Goal: Entertainment & Leisure: Consume media (video, audio)

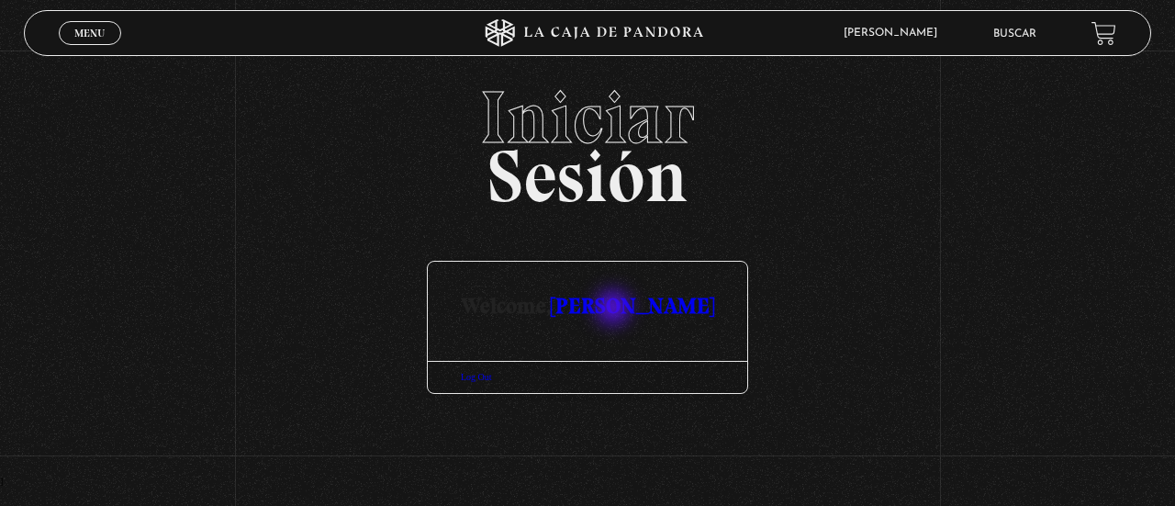
click at [615, 309] on link "[PERSON_NAME]" at bounding box center [632, 305] width 163 height 27
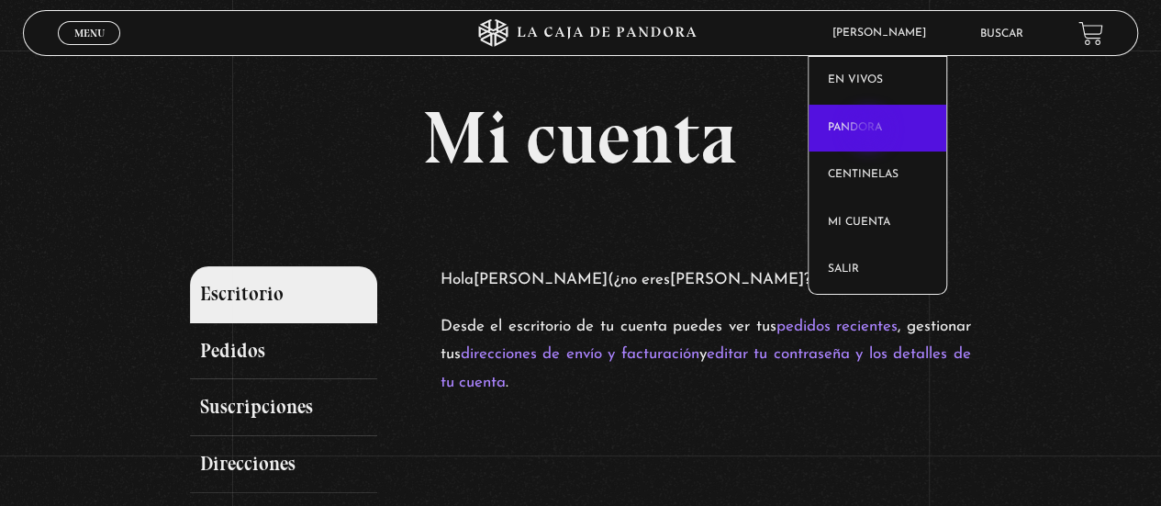
click at [869, 130] on link "Pandora" at bounding box center [878, 129] width 138 height 48
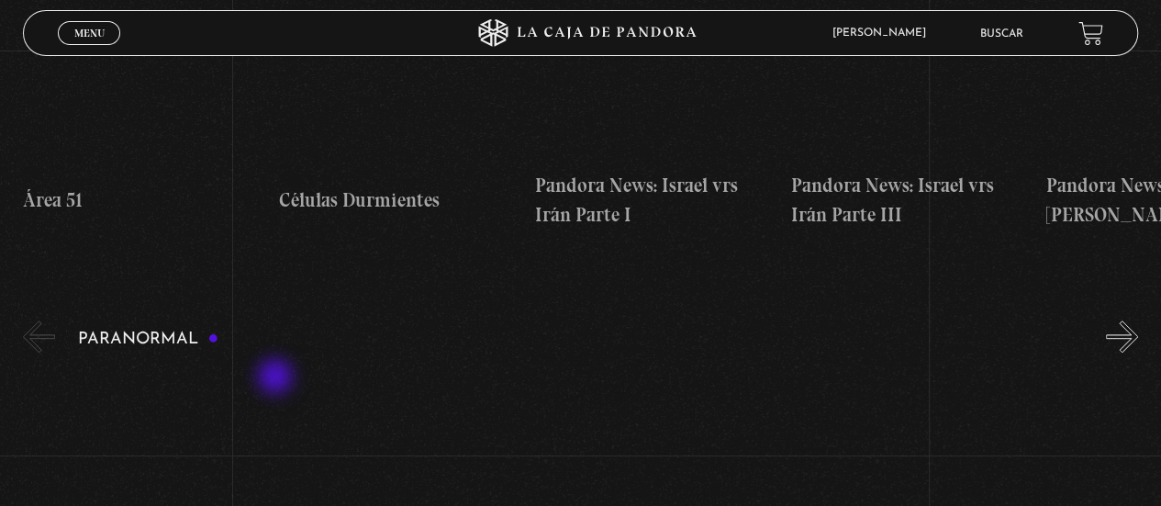
scroll to position [597, 0]
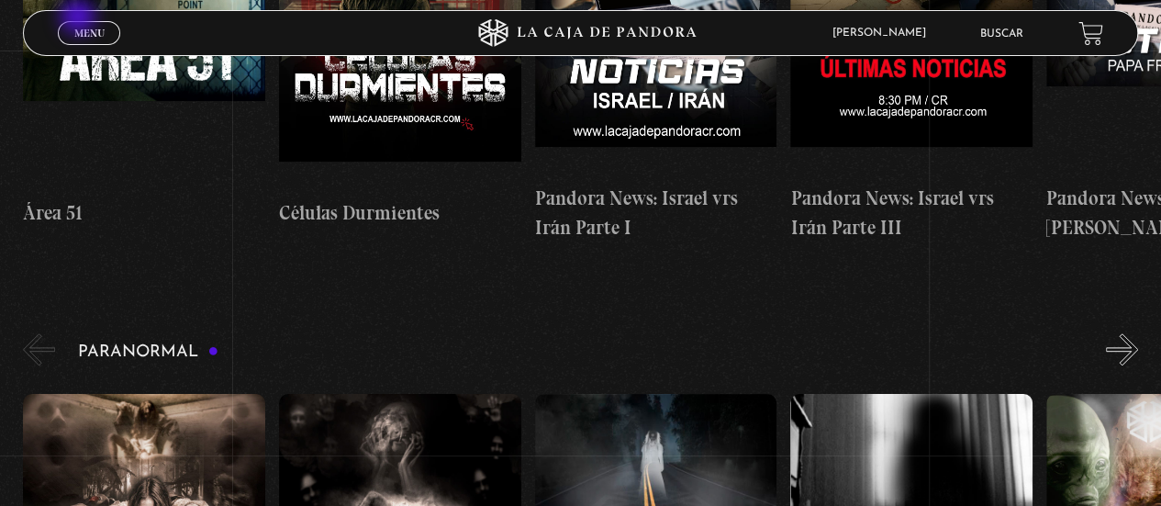
click at [80, 18] on div "Menu Cerrar" at bounding box center [232, 33] width 349 height 44
click at [86, 29] on span "Menu" at bounding box center [89, 33] width 30 height 11
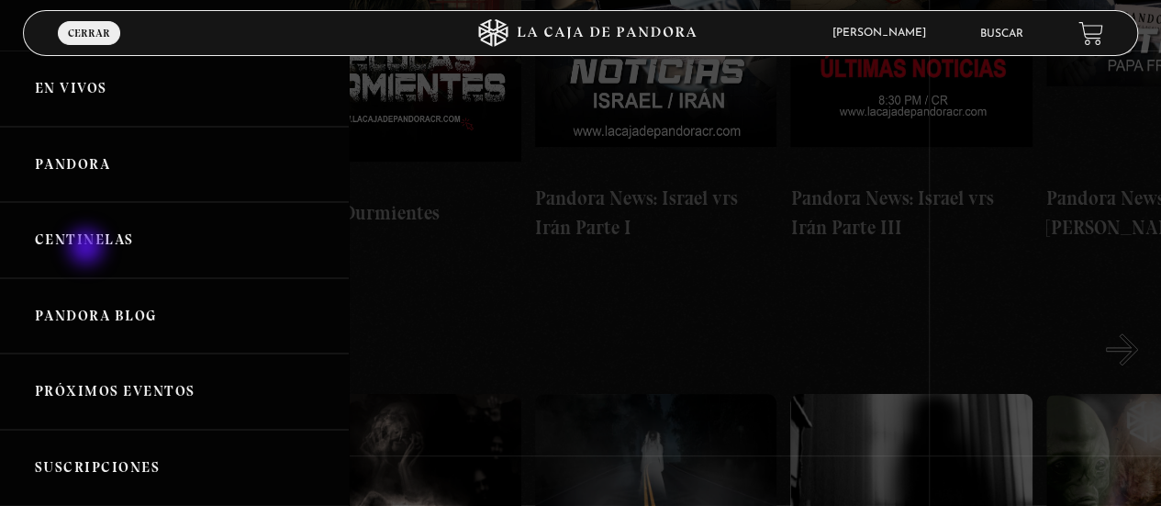
click at [88, 247] on link "Centinelas" at bounding box center [174, 240] width 349 height 76
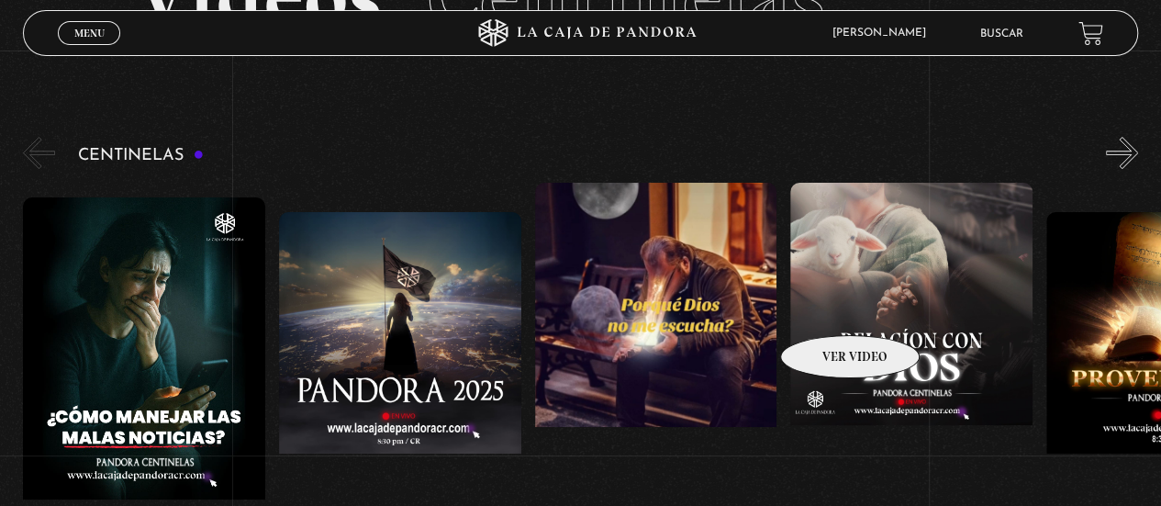
scroll to position [84, 0]
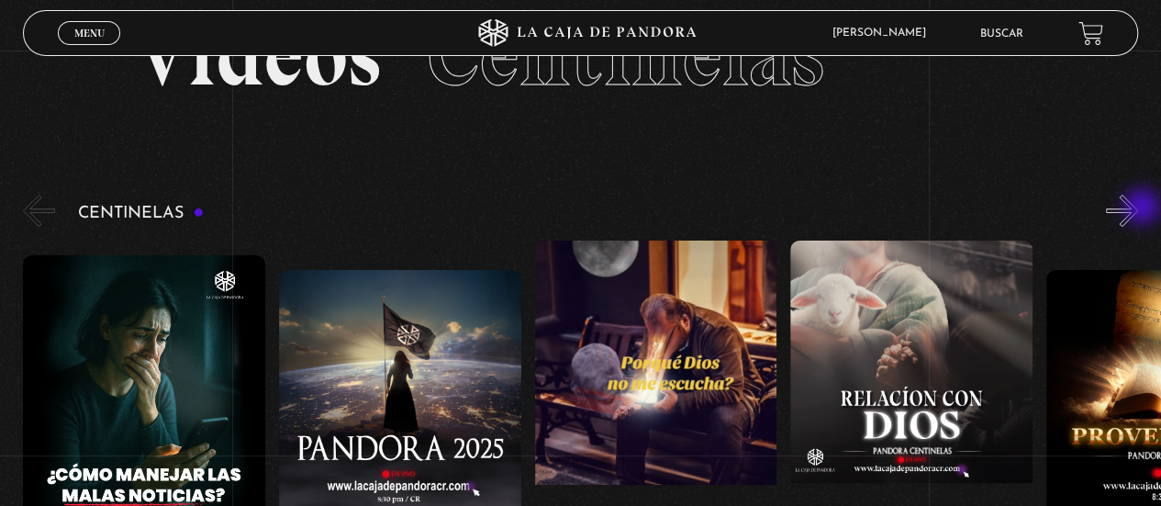
click at [1138, 208] on button "»" at bounding box center [1122, 211] width 32 height 32
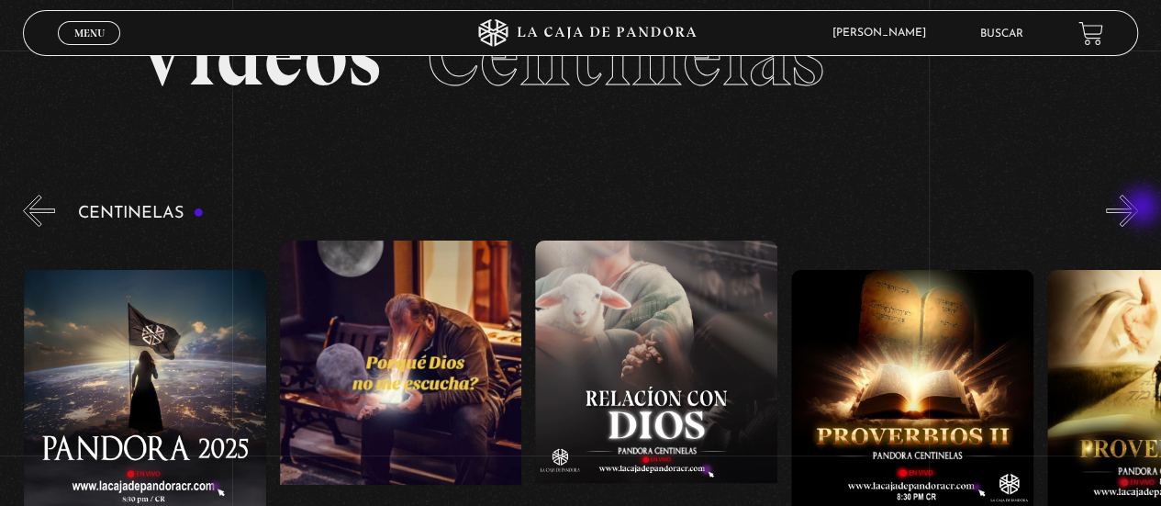
scroll to position [0, 255]
click at [1138, 208] on button "»" at bounding box center [1122, 211] width 32 height 32
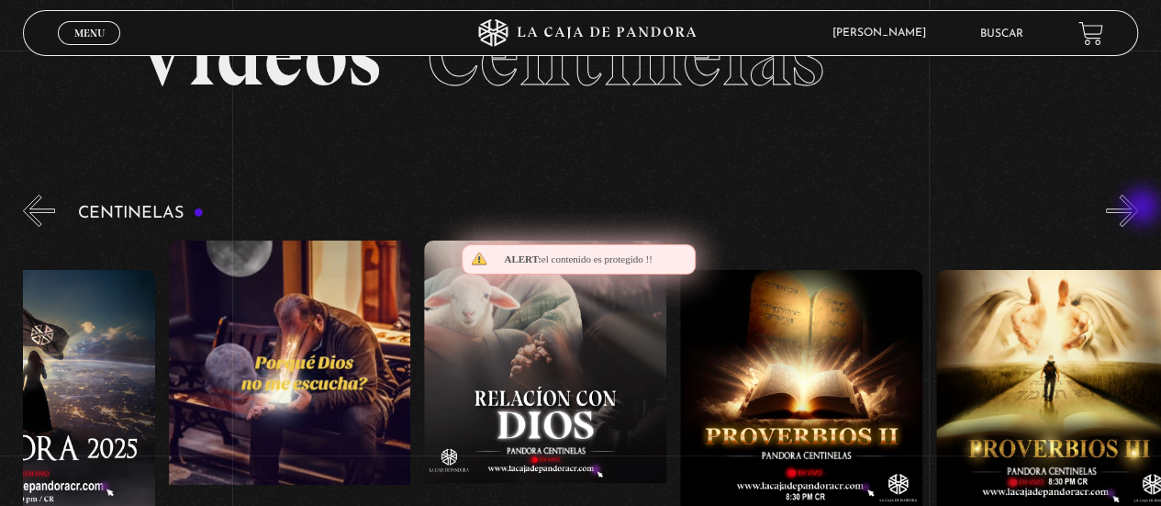
click at [1138, 208] on button "»" at bounding box center [1122, 211] width 32 height 32
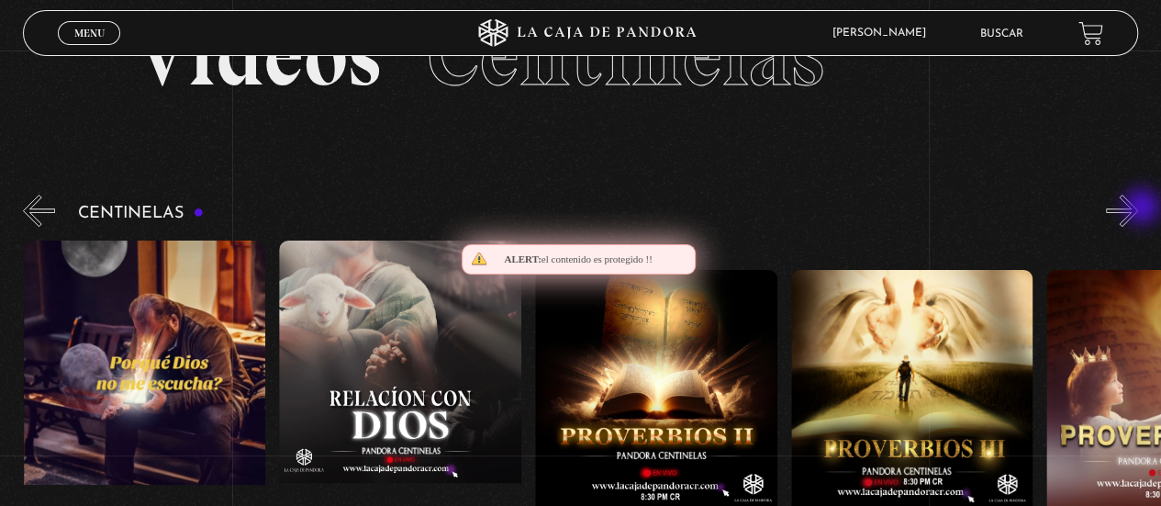
click at [1138, 208] on button "»" at bounding box center [1122, 211] width 32 height 32
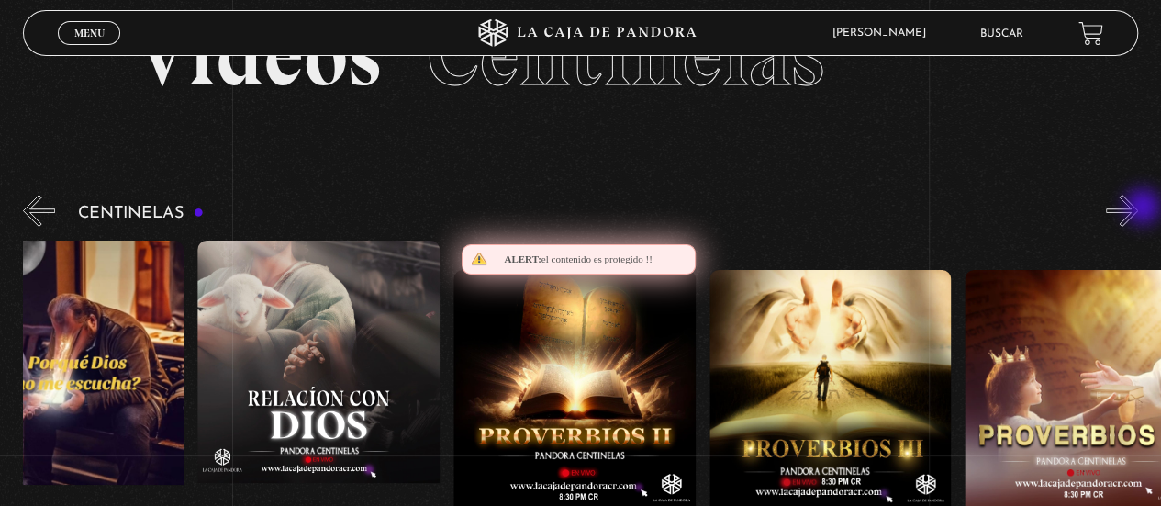
click at [1138, 208] on button "»" at bounding box center [1122, 211] width 32 height 32
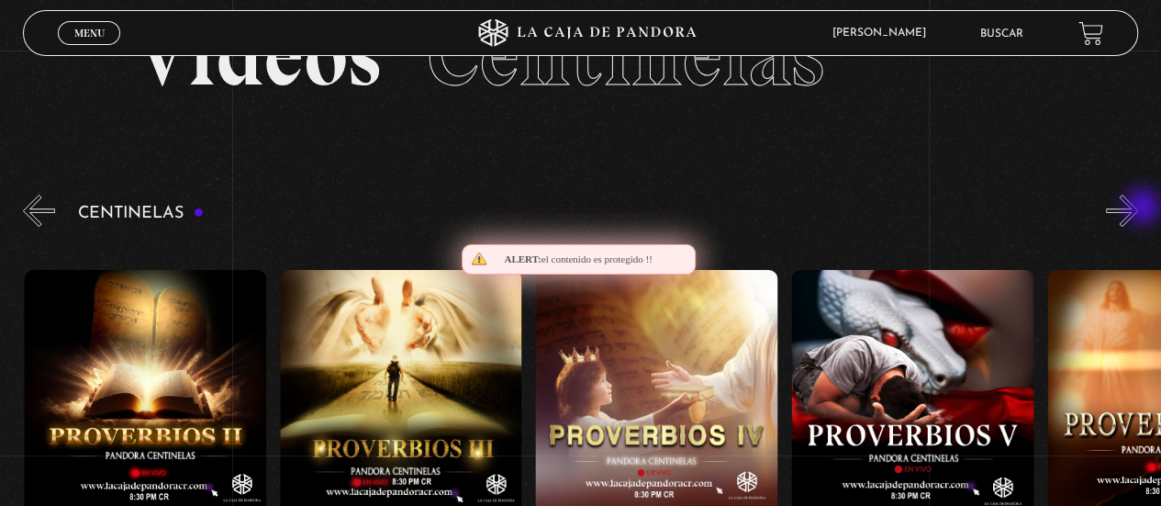
click at [1138, 208] on button "»" at bounding box center [1122, 211] width 32 height 32
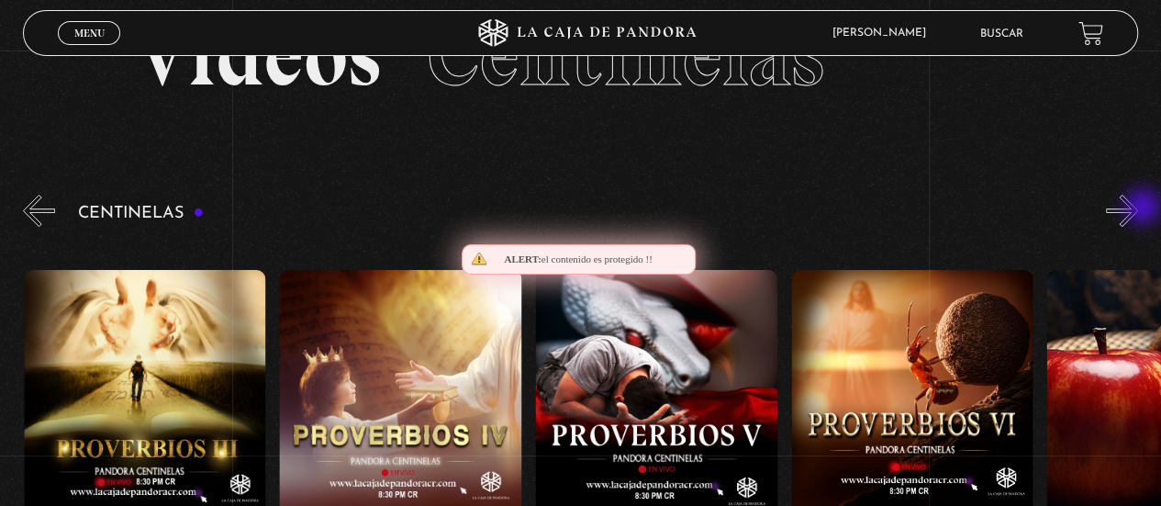
click at [1138, 208] on button "»" at bounding box center [1122, 211] width 32 height 32
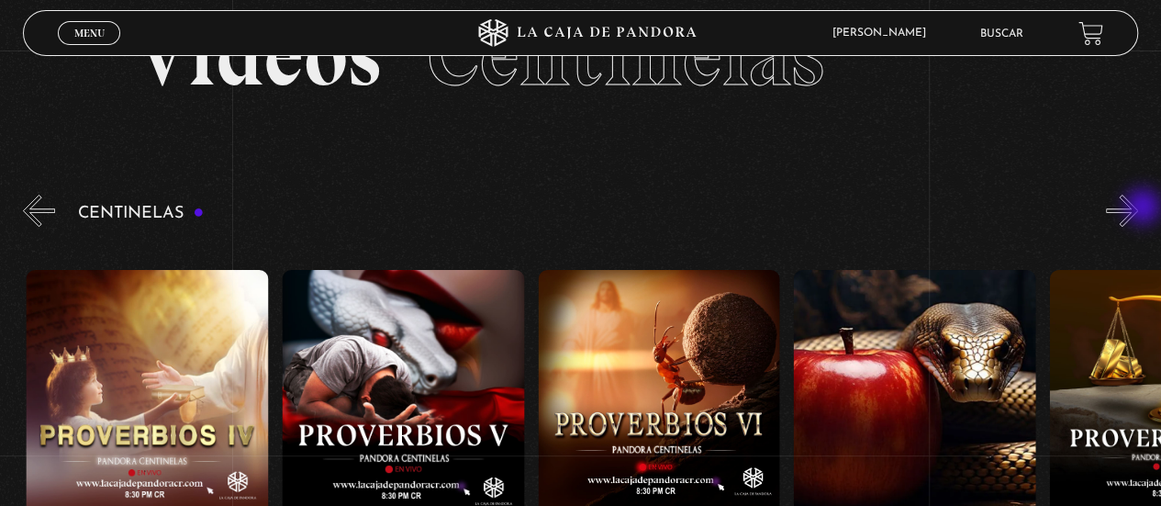
click at [1138, 208] on button "»" at bounding box center [1122, 211] width 32 height 32
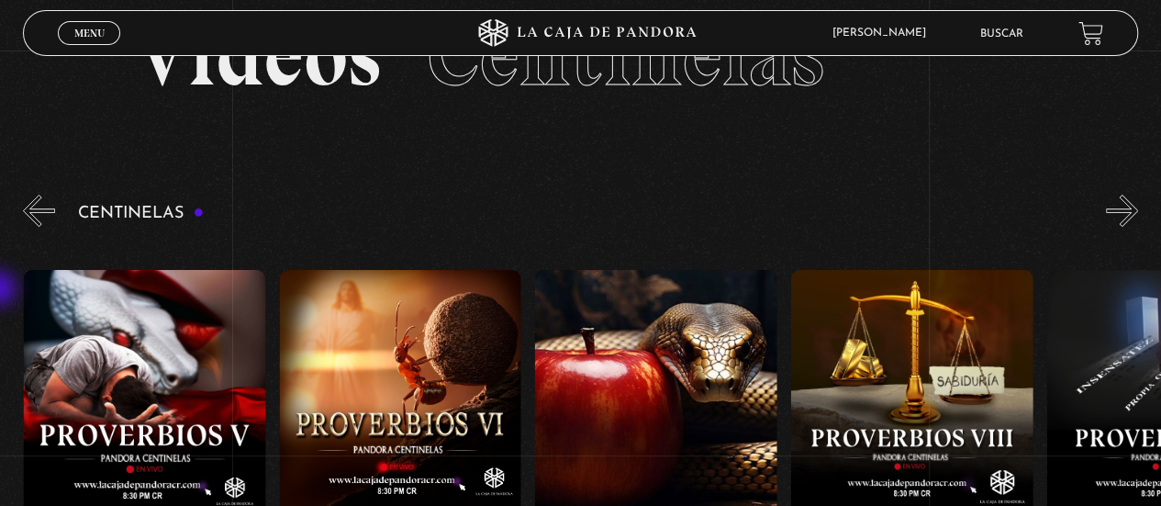
scroll to position [0, 1790]
click at [64, 214] on div "Centinelas" at bounding box center [592, 429] width 1138 height 476
click at [40, 212] on button "«" at bounding box center [39, 211] width 32 height 32
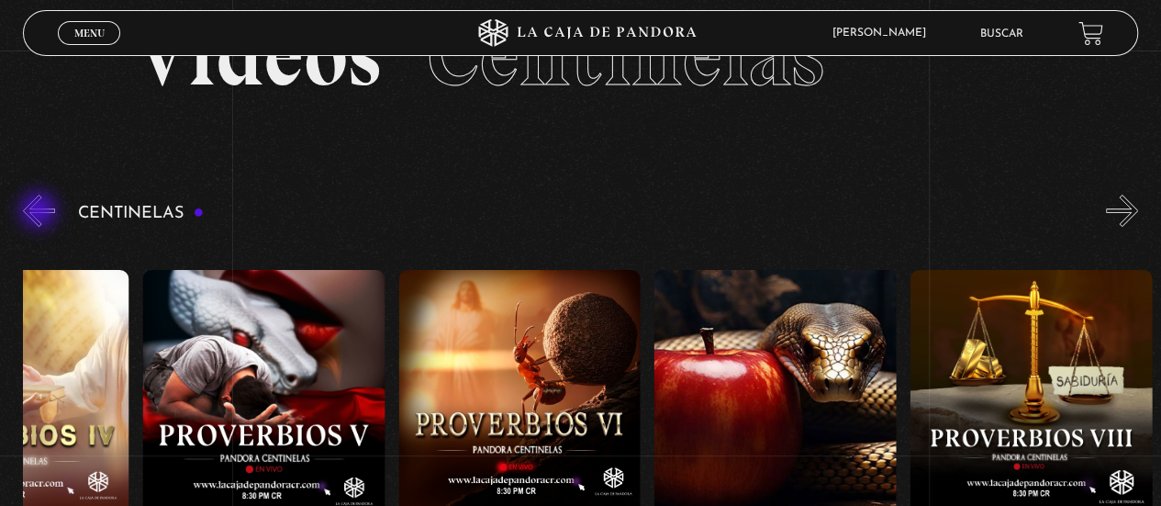
click at [40, 212] on button "«" at bounding box center [39, 211] width 32 height 32
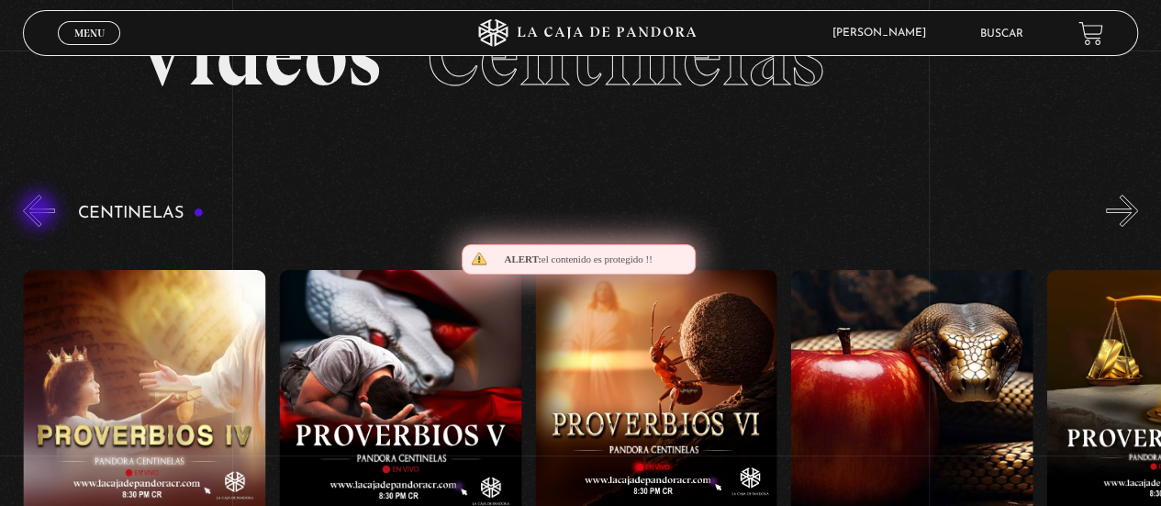
click at [40, 212] on button "«" at bounding box center [39, 211] width 32 height 32
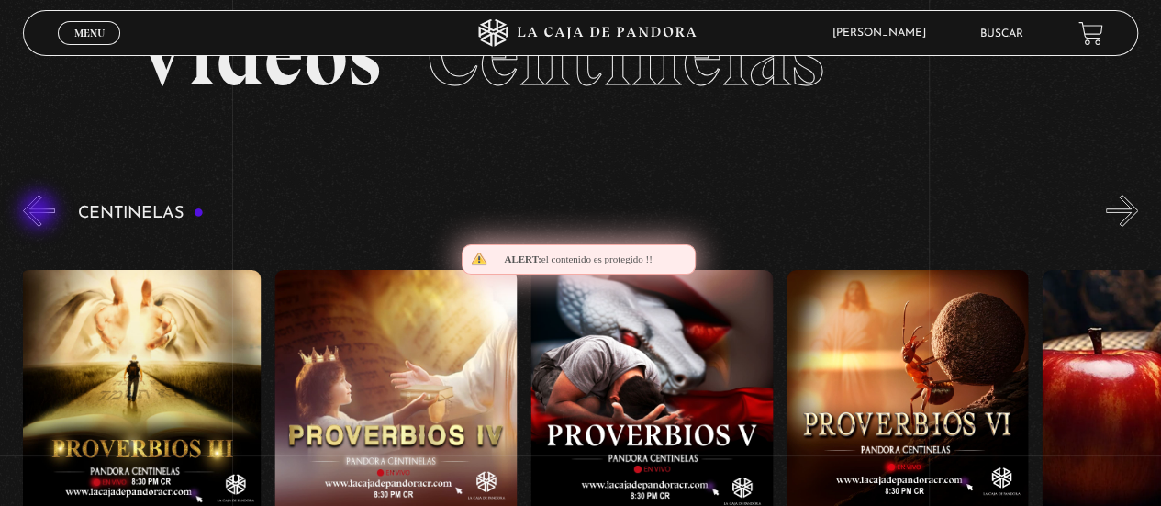
click at [40, 212] on button "«" at bounding box center [39, 211] width 32 height 32
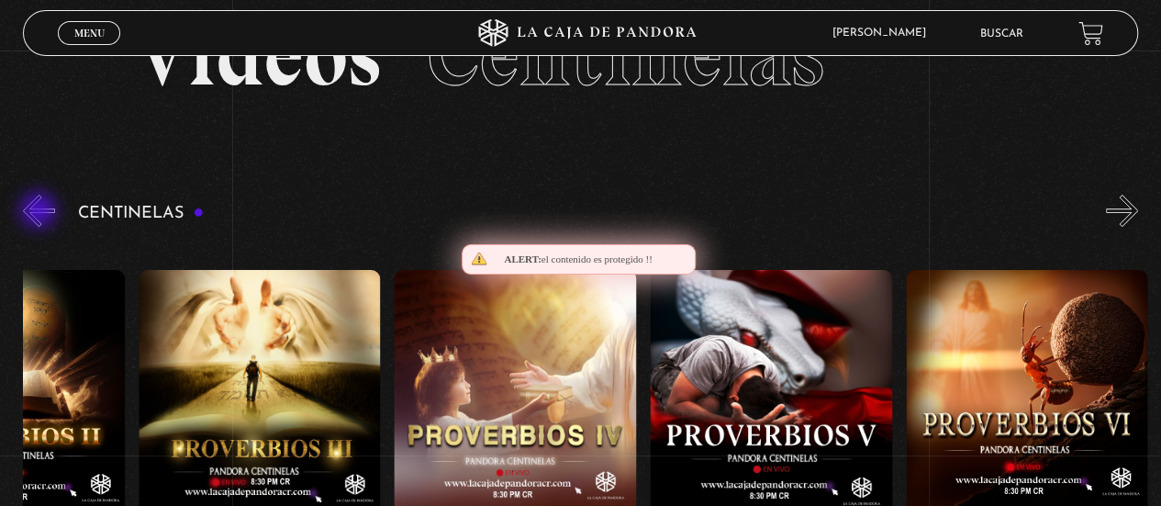
click at [40, 212] on button "«" at bounding box center [39, 211] width 32 height 32
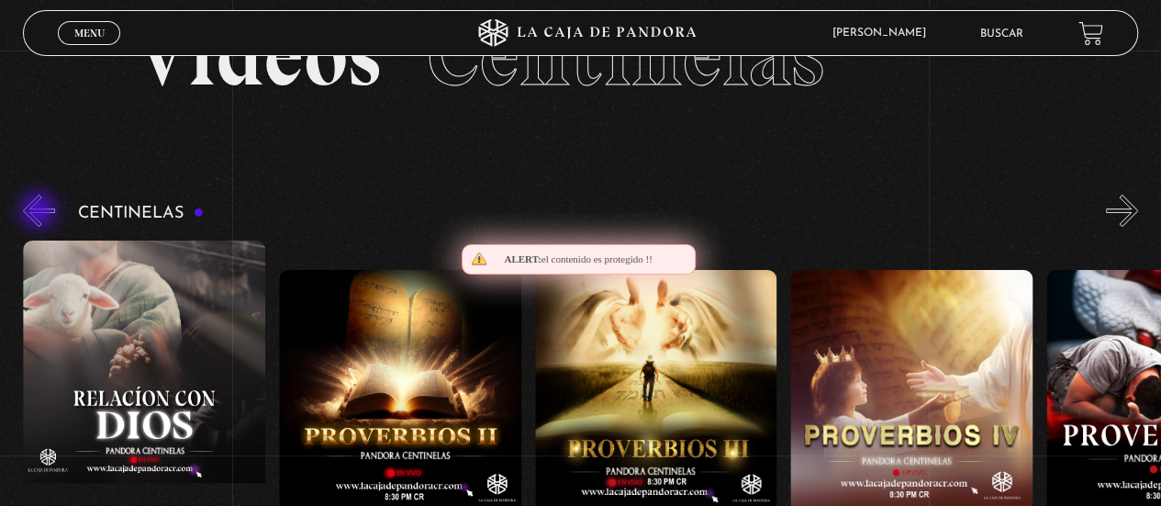
click at [40, 212] on button "«" at bounding box center [39, 211] width 32 height 32
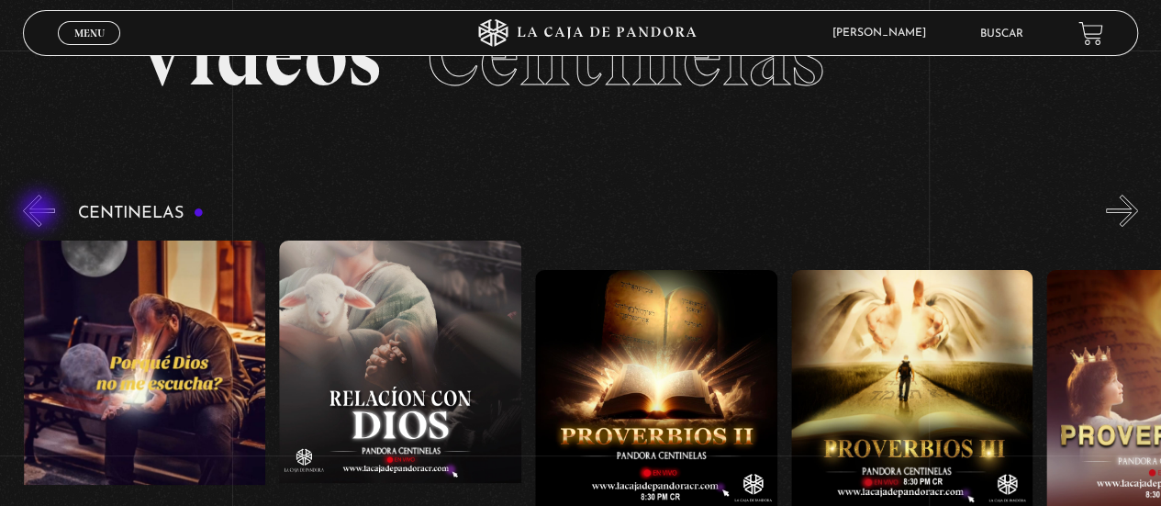
click at [40, 212] on button "«" at bounding box center [39, 211] width 32 height 32
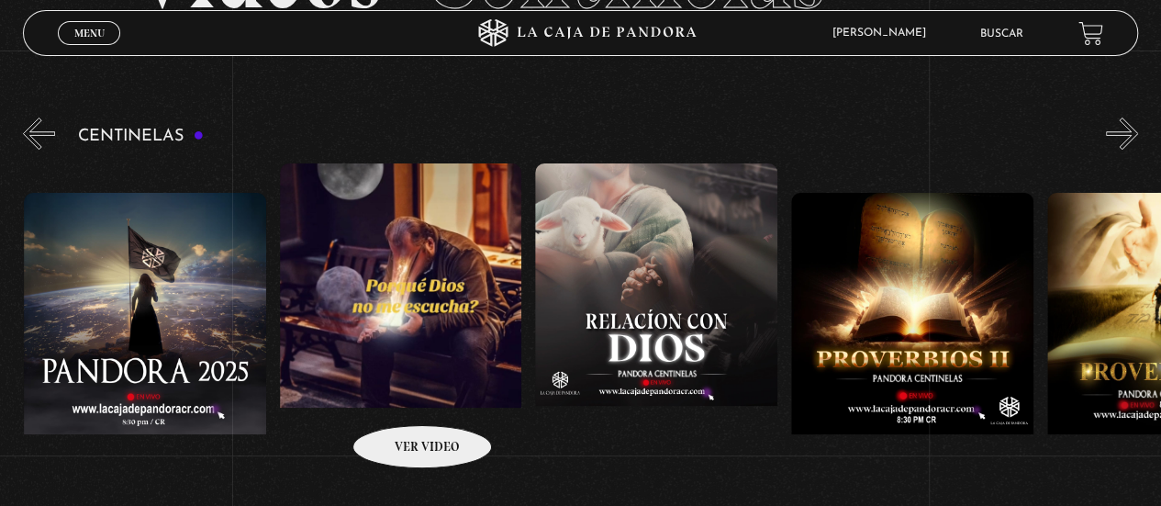
scroll to position [176, 0]
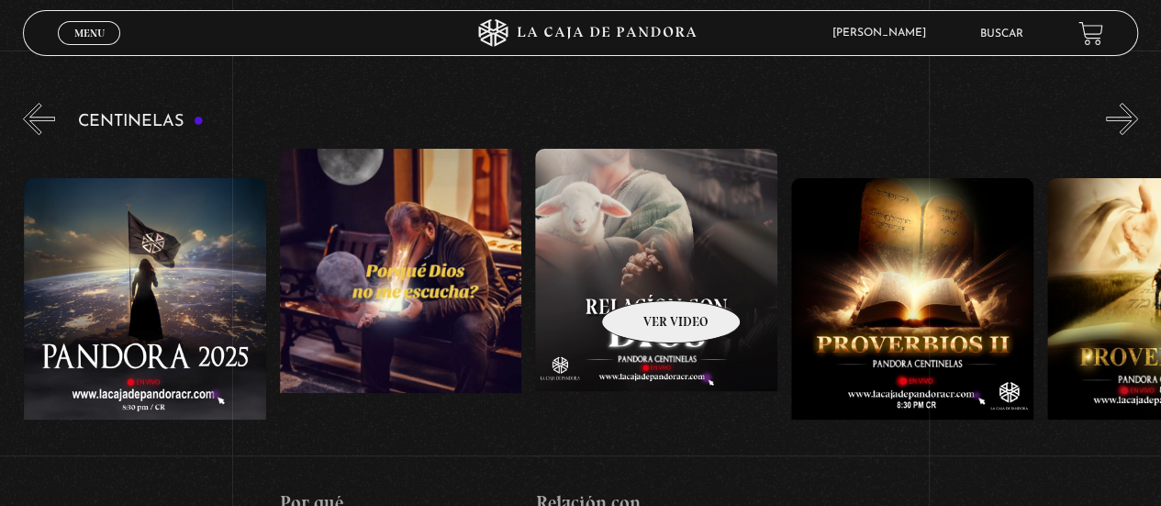
click at [646, 273] on figure at bounding box center [656, 314] width 242 height 330
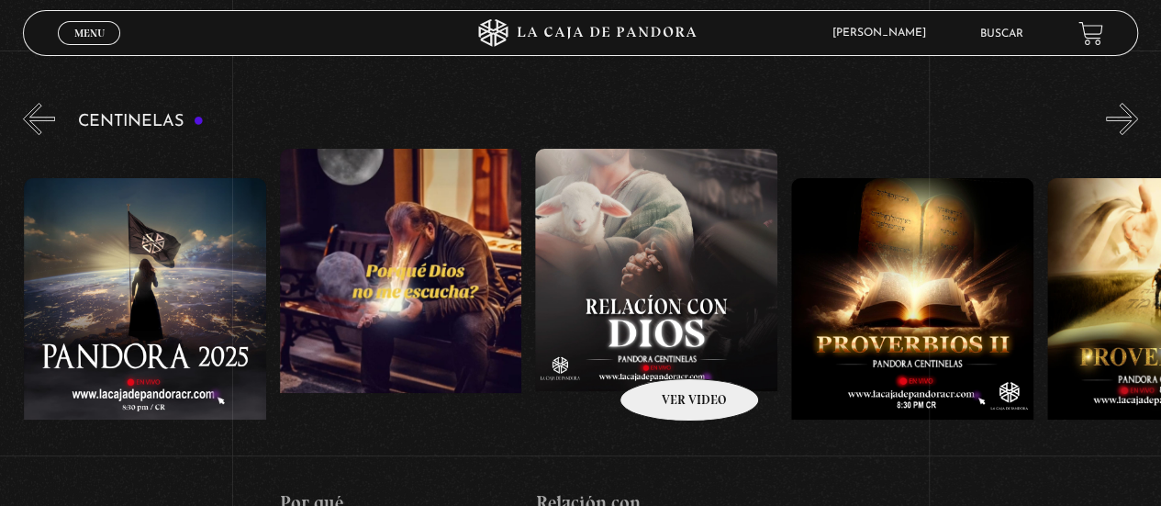
click at [654, 320] on figure at bounding box center [656, 314] width 242 height 330
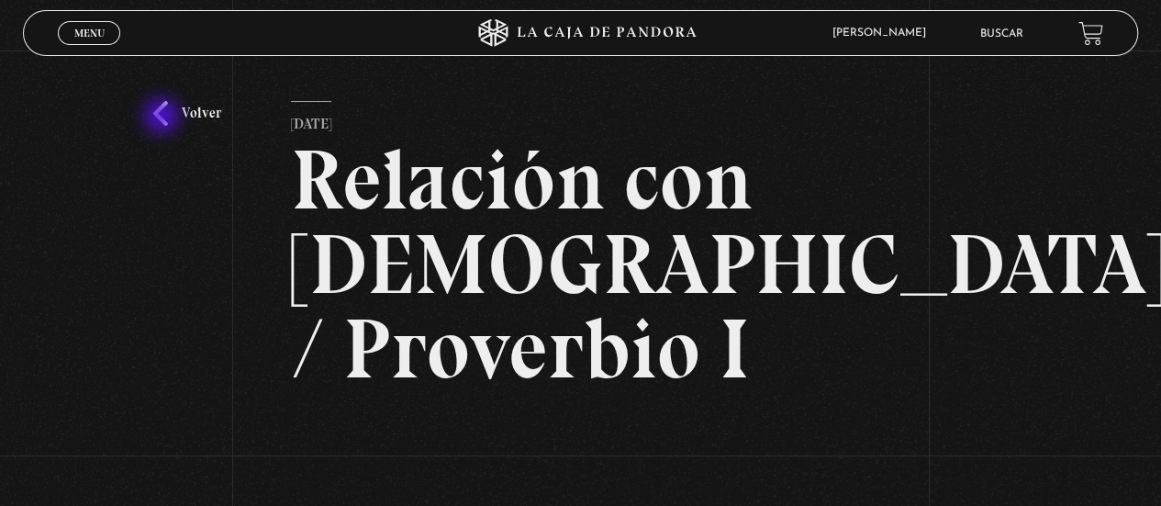
click at [163, 118] on link "Volver" at bounding box center [187, 113] width 68 height 25
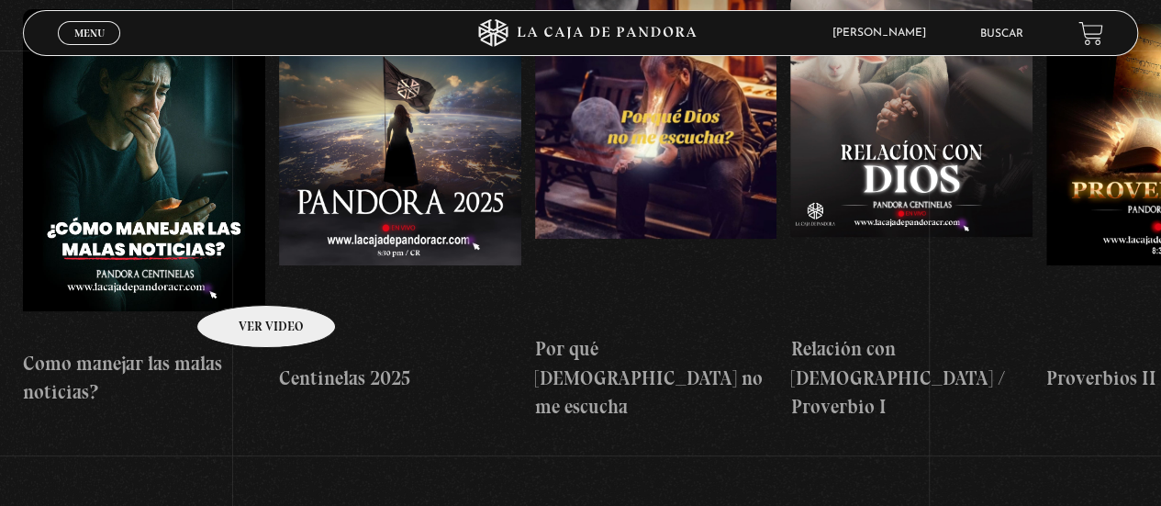
scroll to position [415, 0]
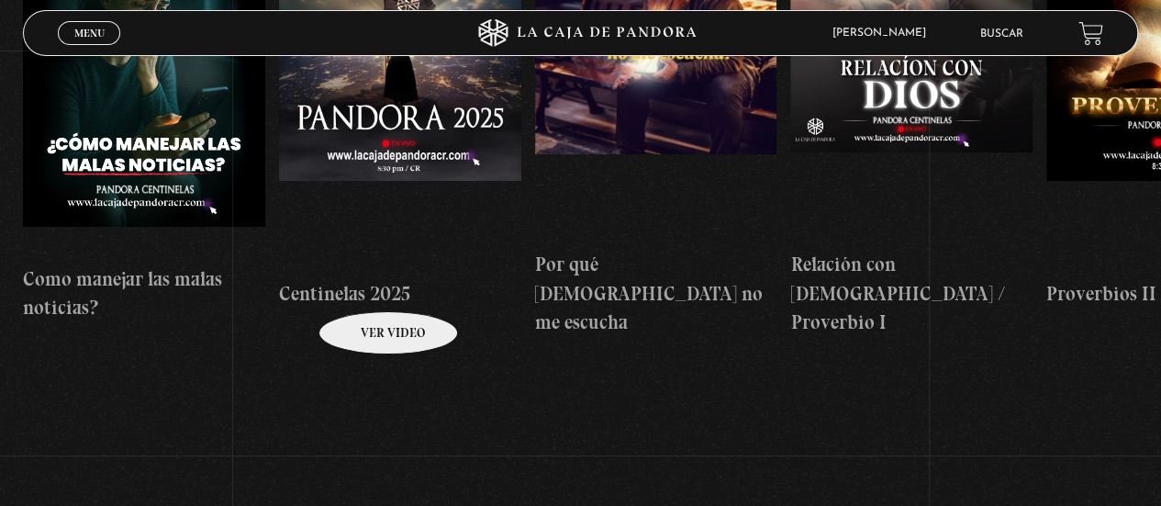
click at [364, 284] on h4 "Centinelas 2025" at bounding box center [400, 293] width 242 height 29
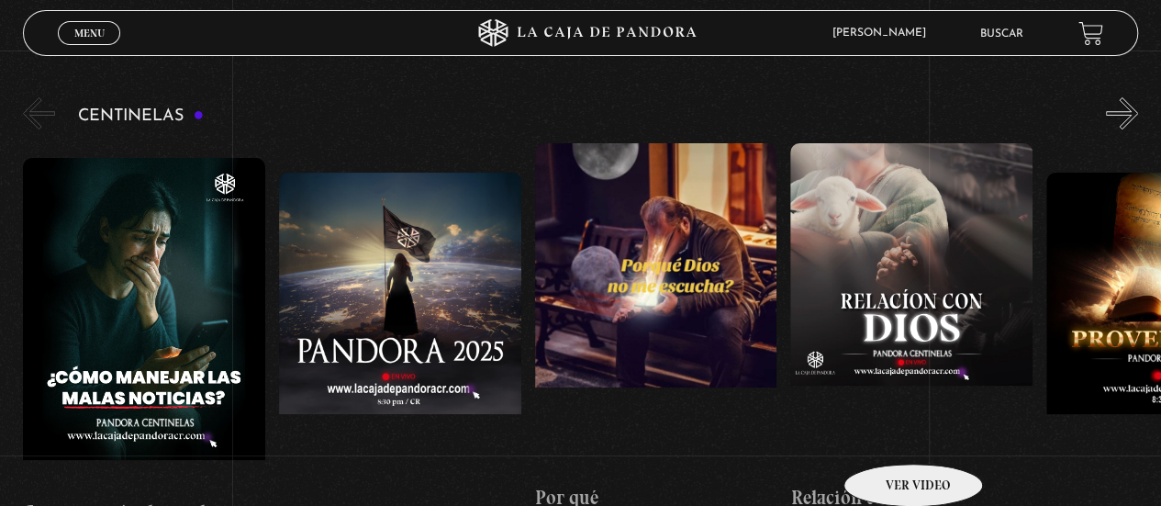
scroll to position [184, 0]
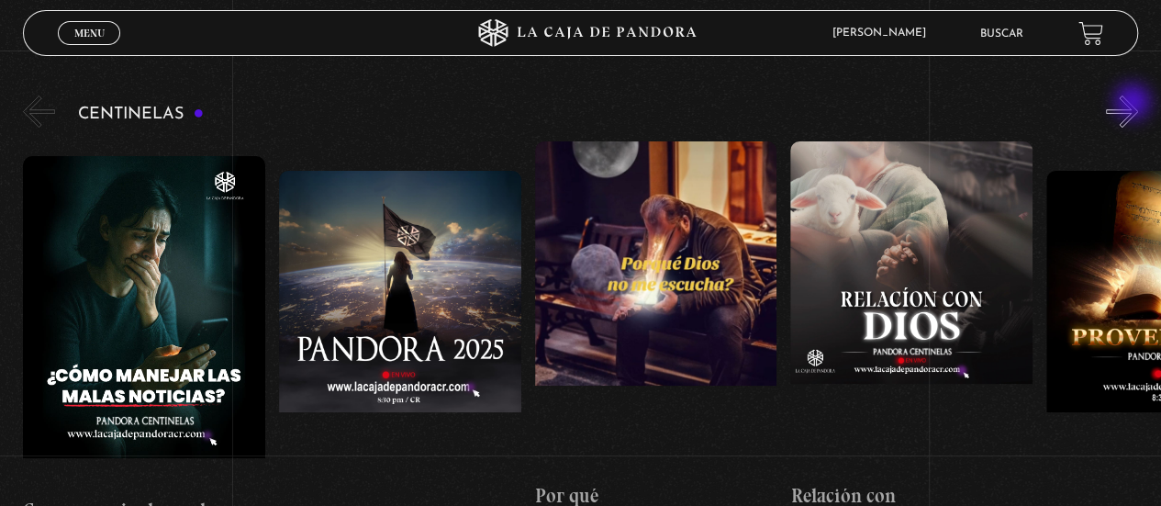
click at [1135, 104] on button "»" at bounding box center [1122, 111] width 32 height 32
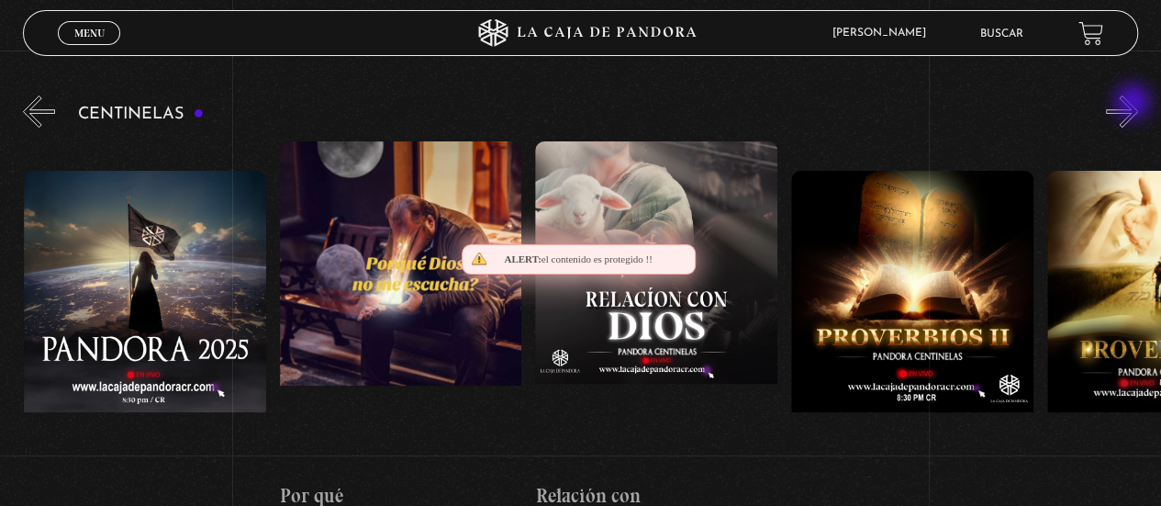
click at [1135, 104] on button "»" at bounding box center [1122, 111] width 32 height 32
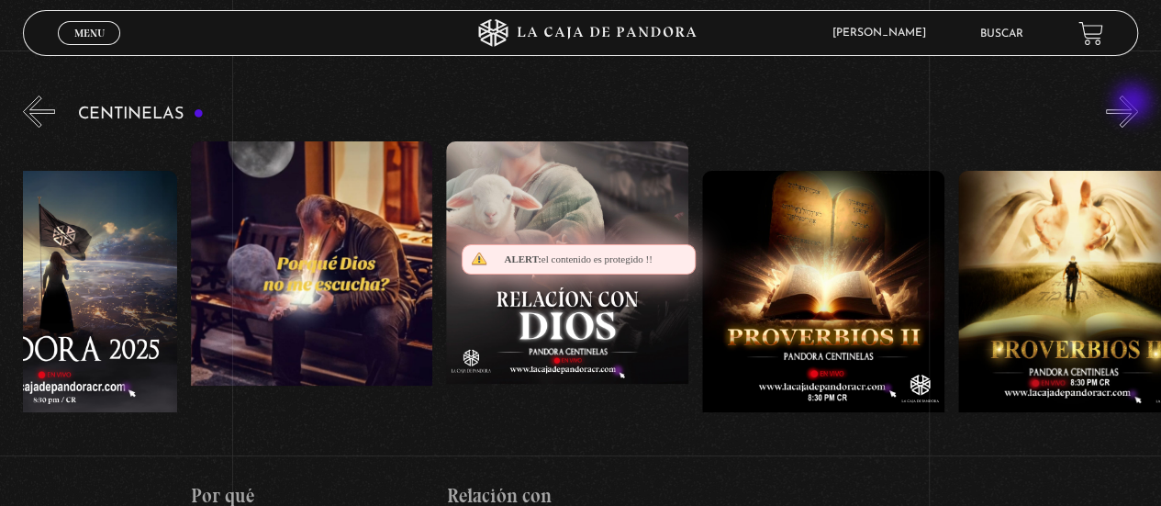
click at [1135, 104] on button "»" at bounding box center [1122, 111] width 32 height 32
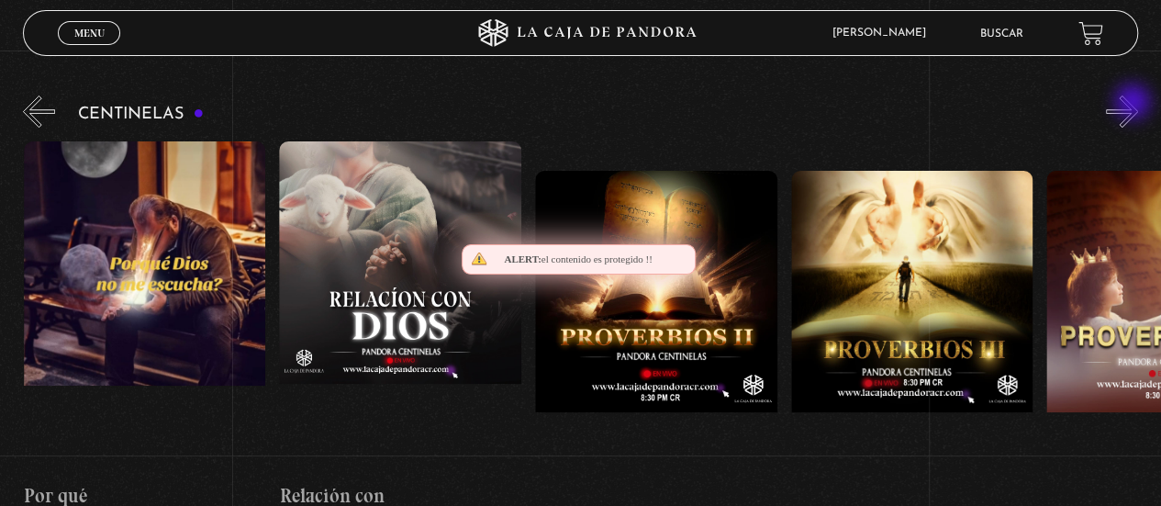
click at [1135, 104] on button "»" at bounding box center [1122, 111] width 32 height 32
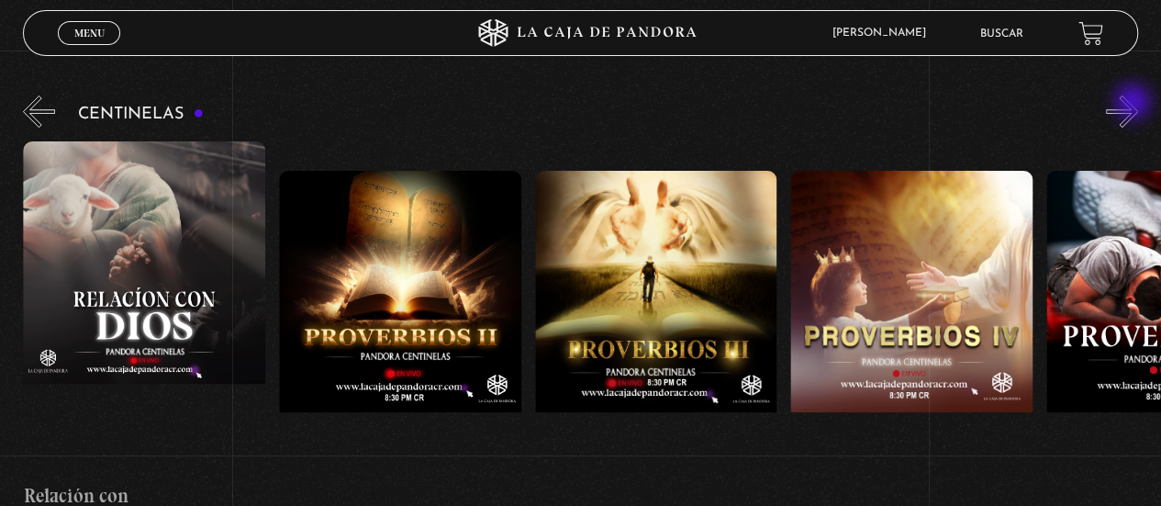
click at [1135, 104] on button "»" at bounding box center [1122, 111] width 32 height 32
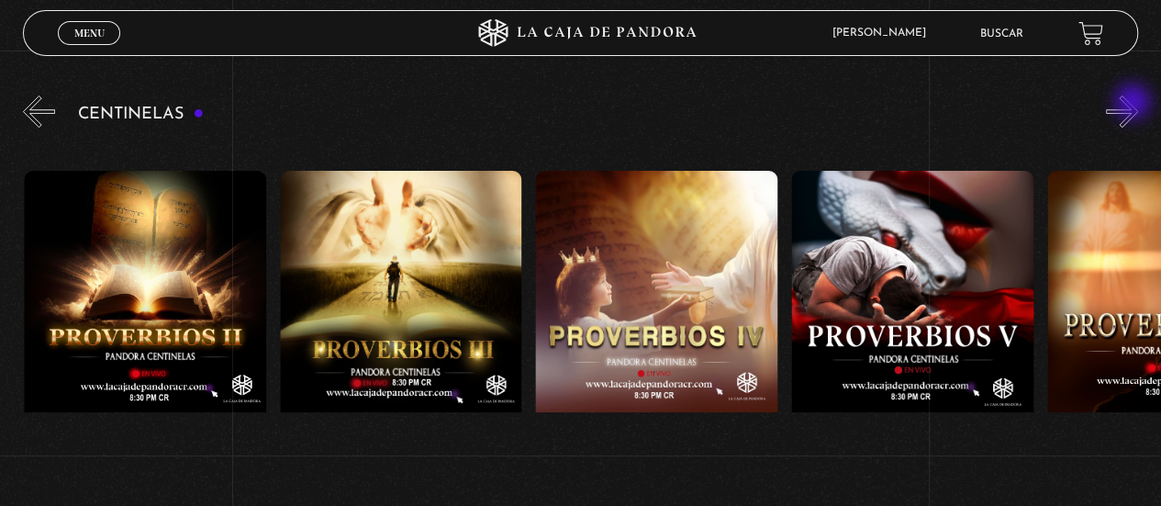
click at [1135, 104] on button "»" at bounding box center [1122, 111] width 32 height 32
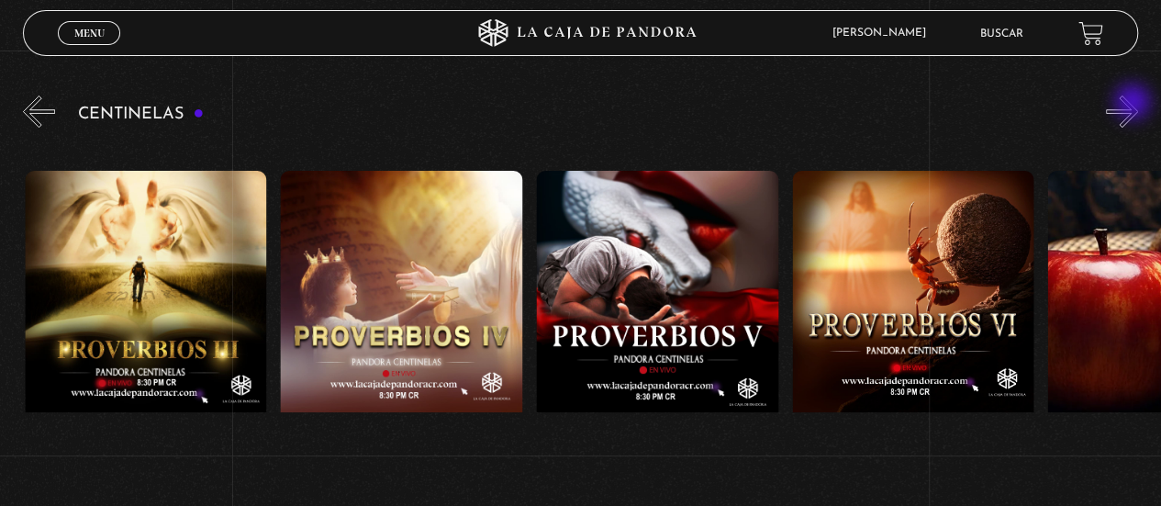
click at [1135, 104] on button "»" at bounding box center [1122, 111] width 32 height 32
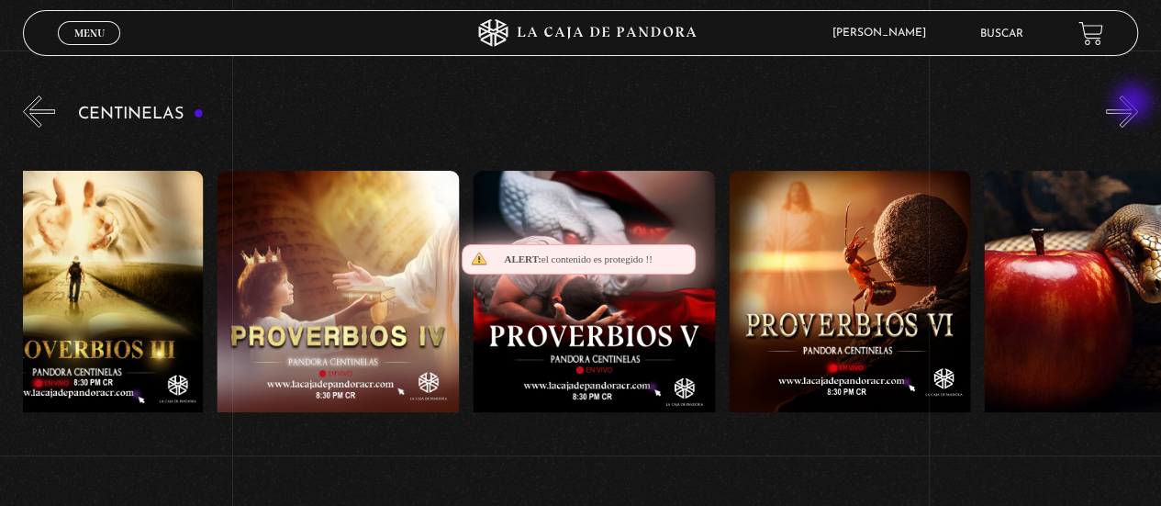
click at [1135, 104] on button "»" at bounding box center [1122, 111] width 32 height 32
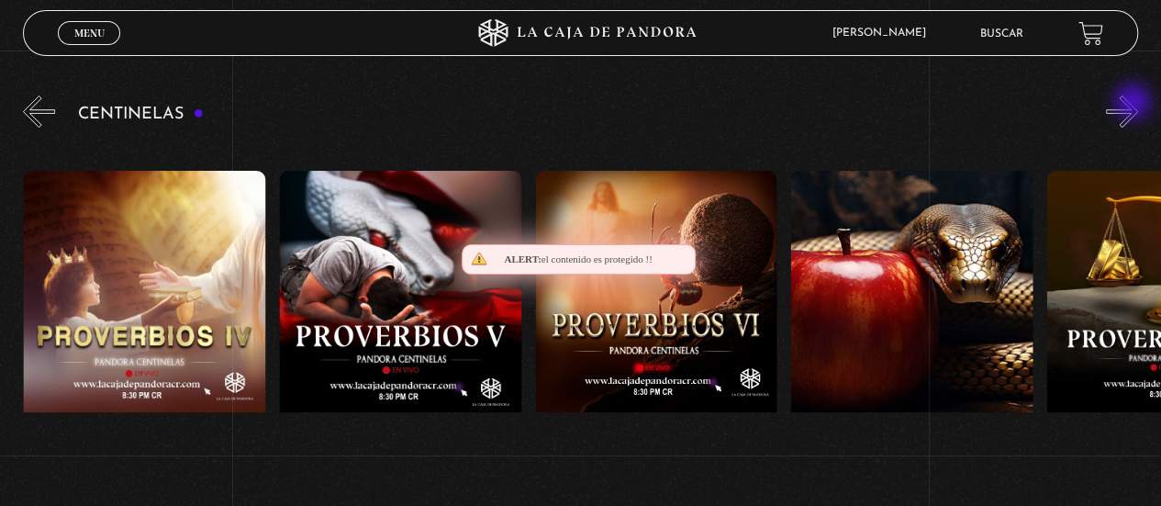
click at [1135, 104] on button "»" at bounding box center [1122, 111] width 32 height 32
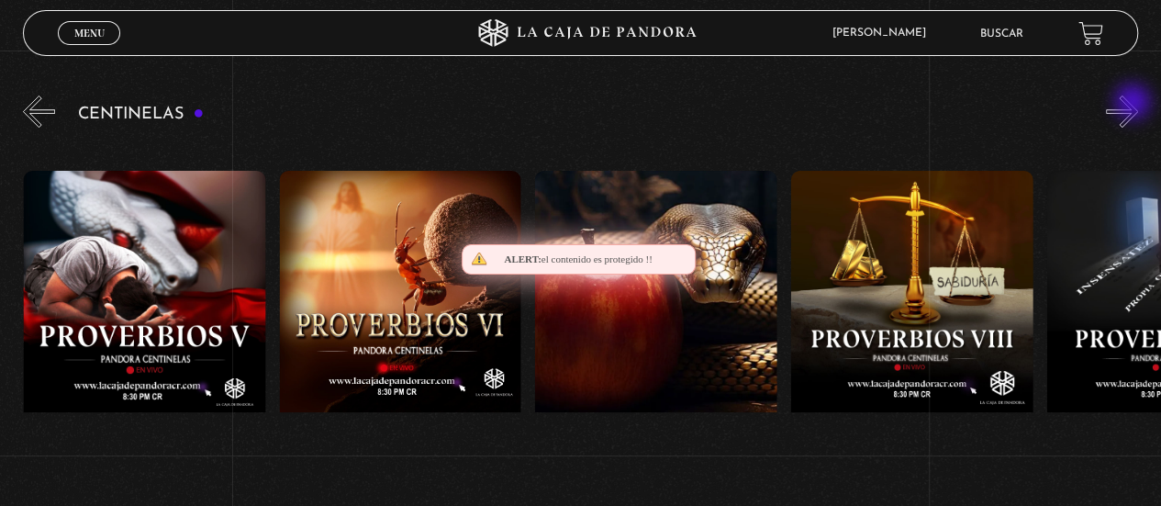
click at [1135, 104] on button "»" at bounding box center [1122, 111] width 32 height 32
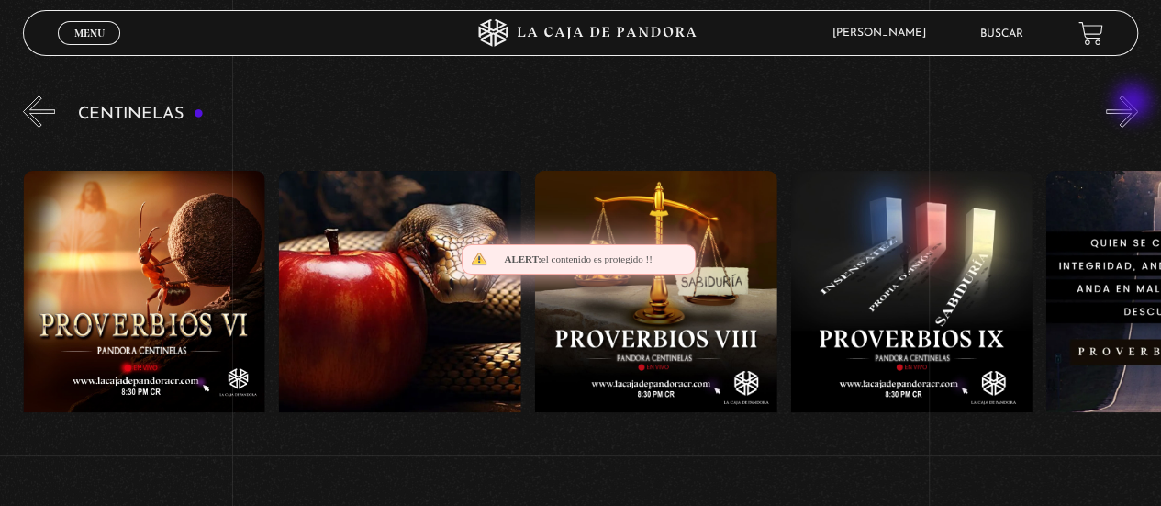
click at [1135, 104] on button "»" at bounding box center [1122, 111] width 32 height 32
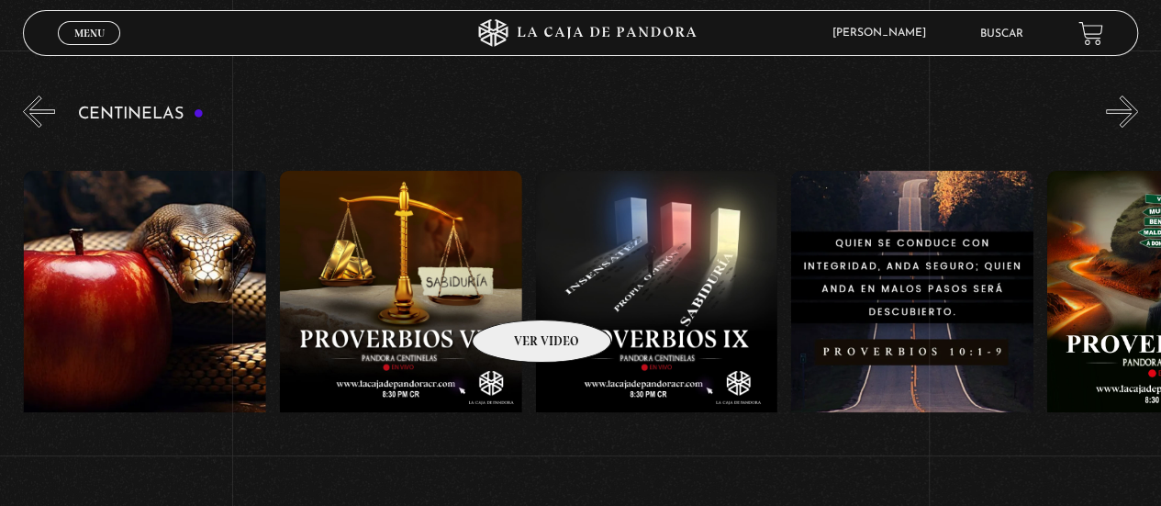
scroll to position [0, 2302]
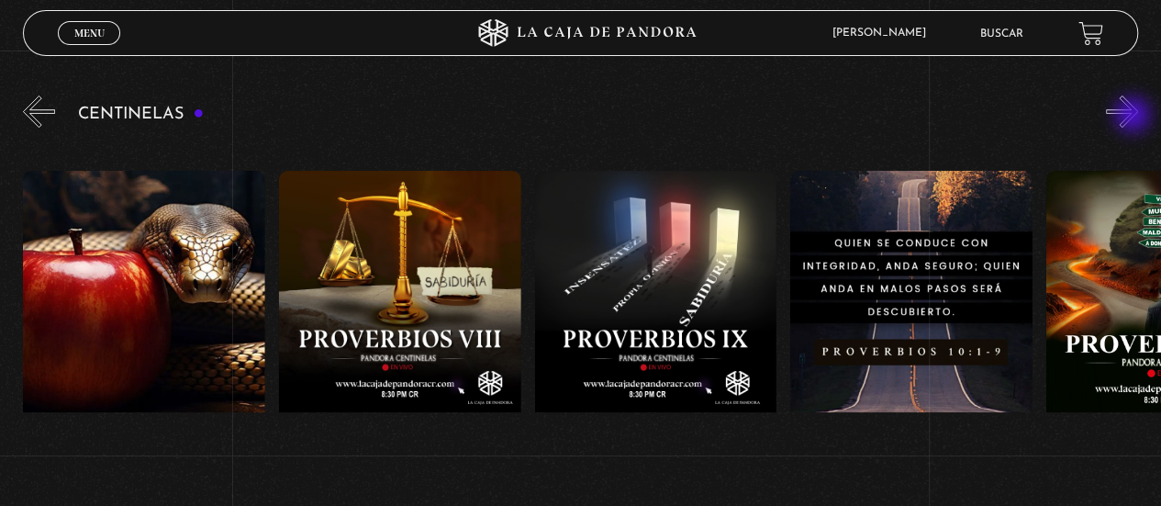
click at [1135, 117] on button "»" at bounding box center [1122, 111] width 32 height 32
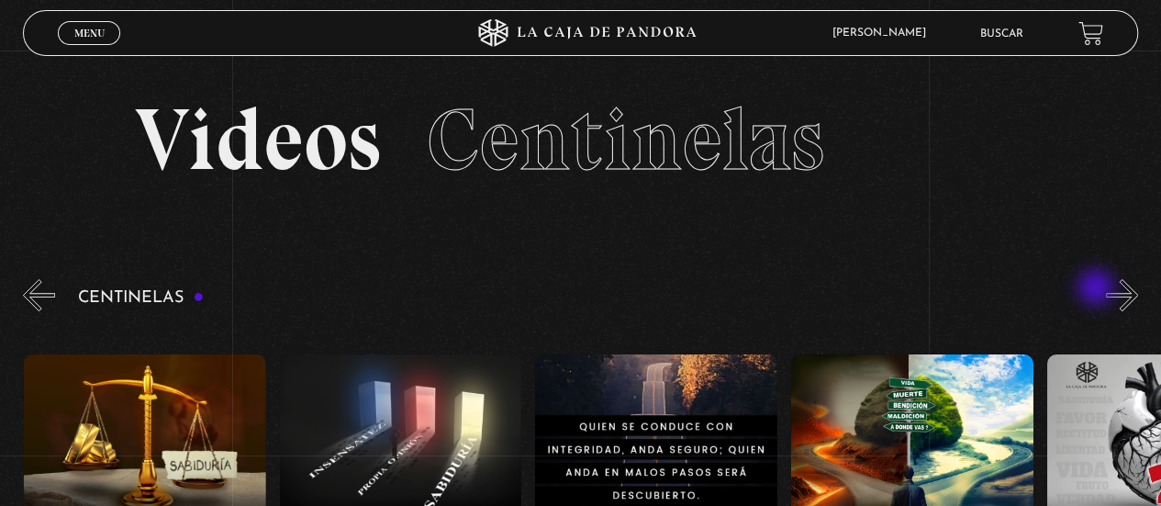
scroll to position [0, 0]
click at [1136, 299] on button "»" at bounding box center [1122, 295] width 32 height 32
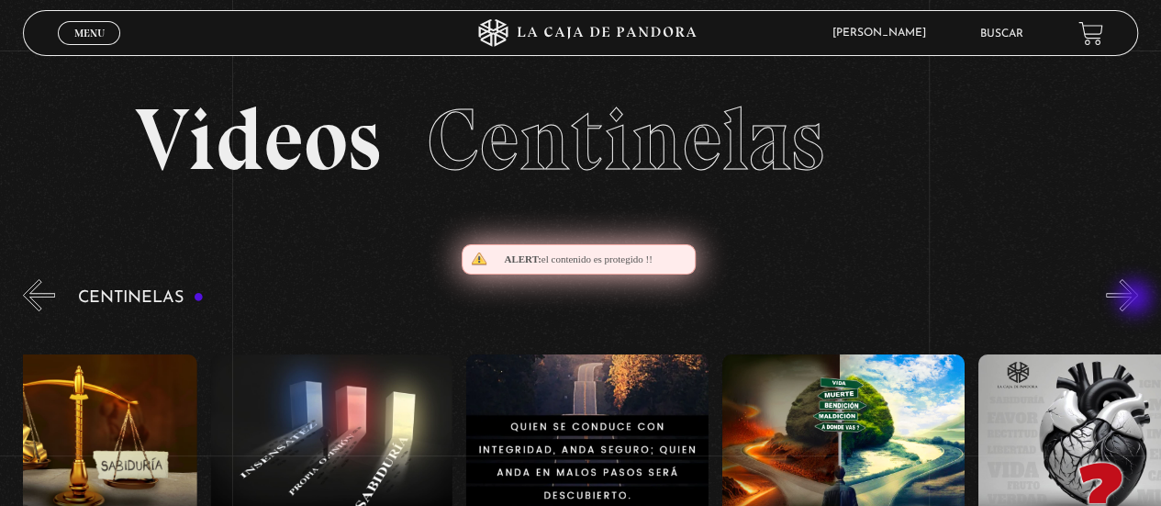
click at [1136, 299] on button "»" at bounding box center [1122, 295] width 32 height 32
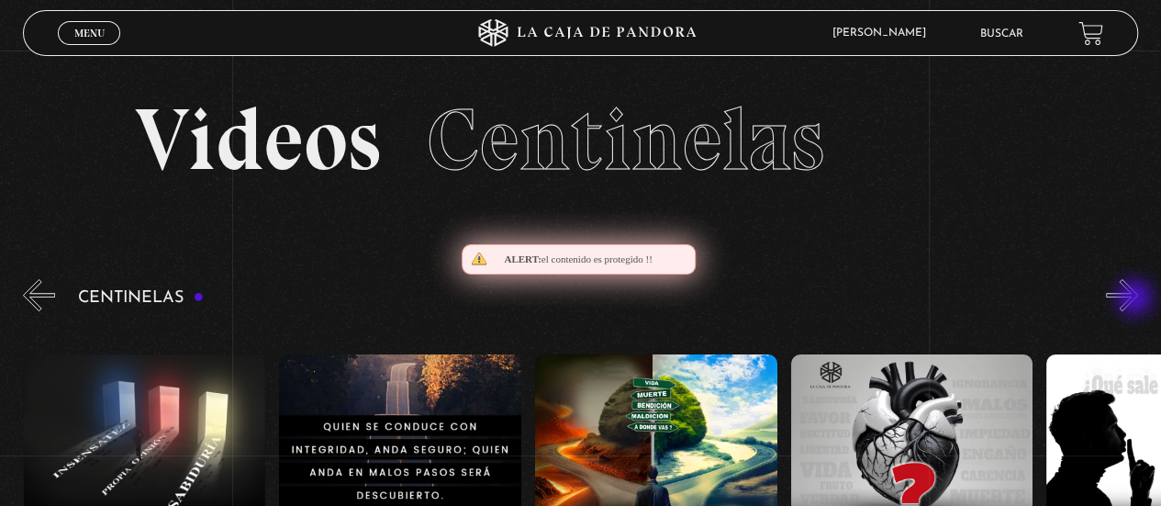
click at [1136, 299] on button "»" at bounding box center [1122, 295] width 32 height 32
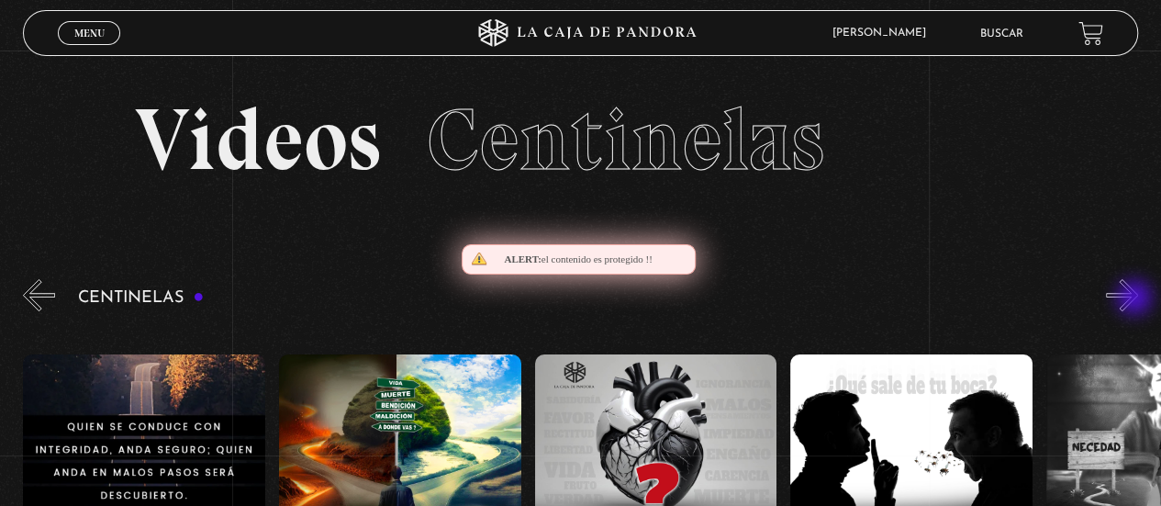
click at [1136, 299] on button "»" at bounding box center [1122, 295] width 32 height 32
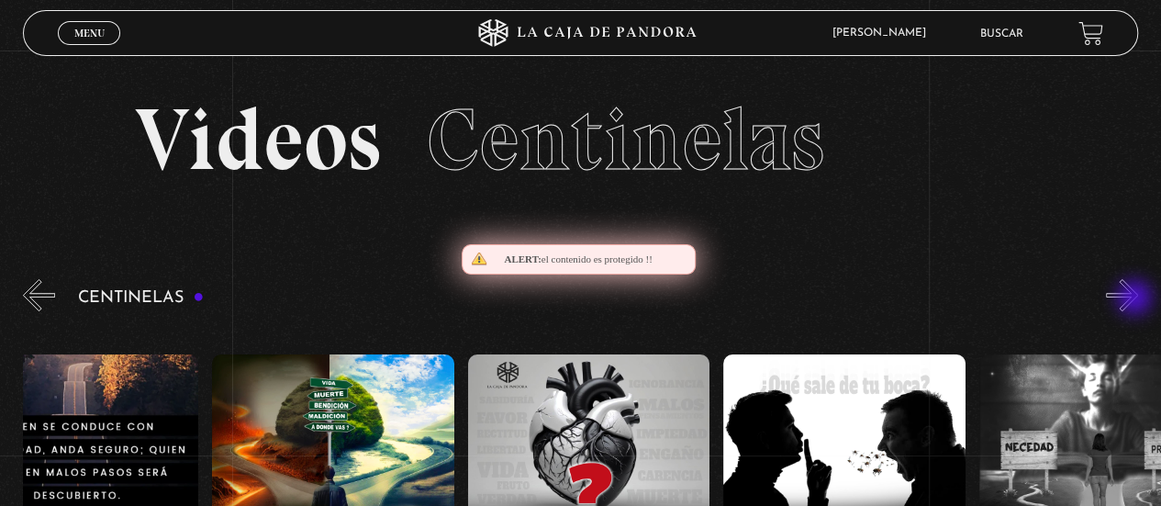
click at [1136, 299] on button "»" at bounding box center [1122, 295] width 32 height 32
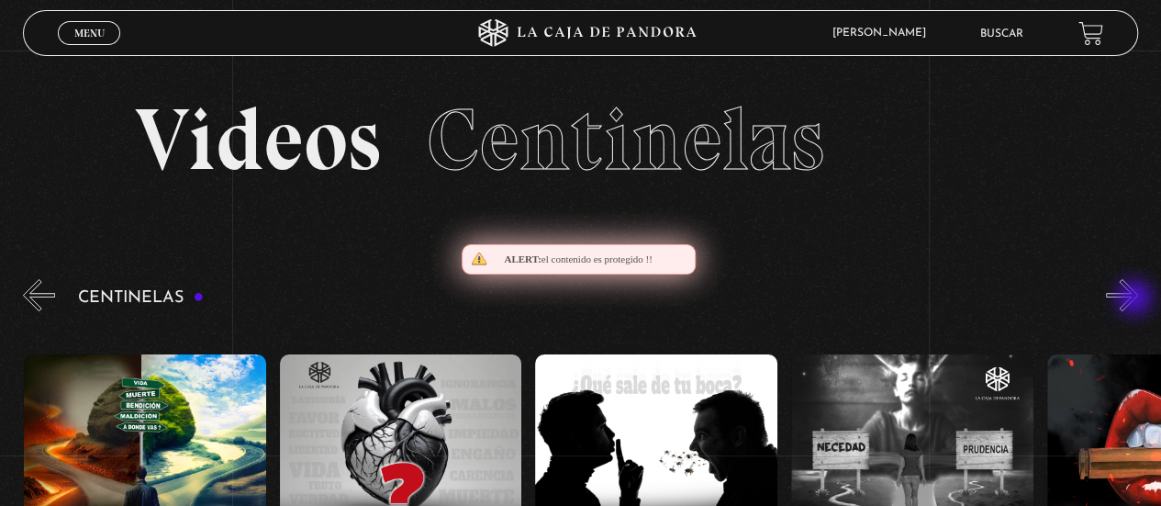
click at [1136, 299] on button "»" at bounding box center [1122, 295] width 32 height 32
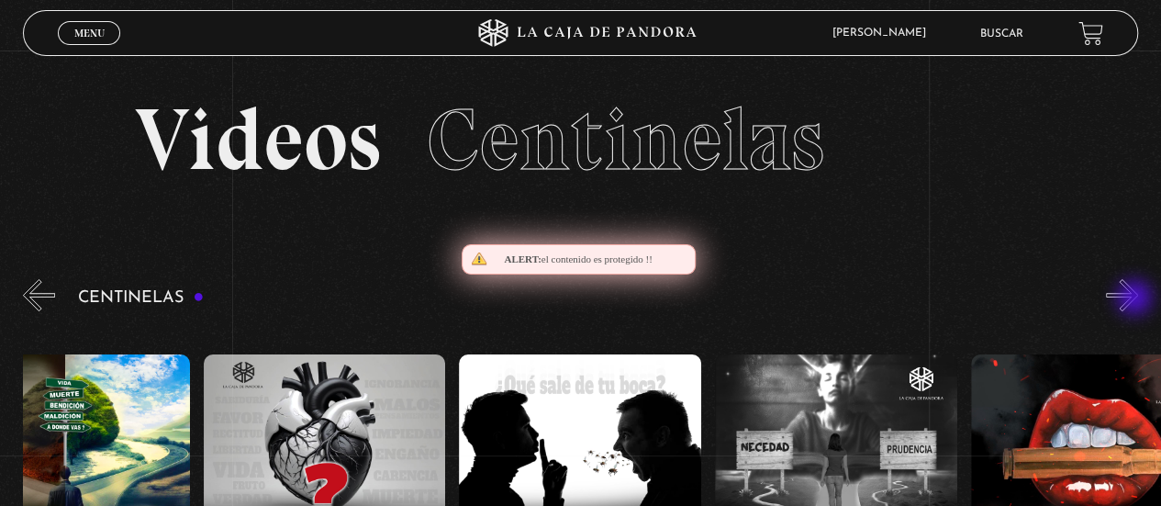
click at [1136, 299] on button "»" at bounding box center [1122, 295] width 32 height 32
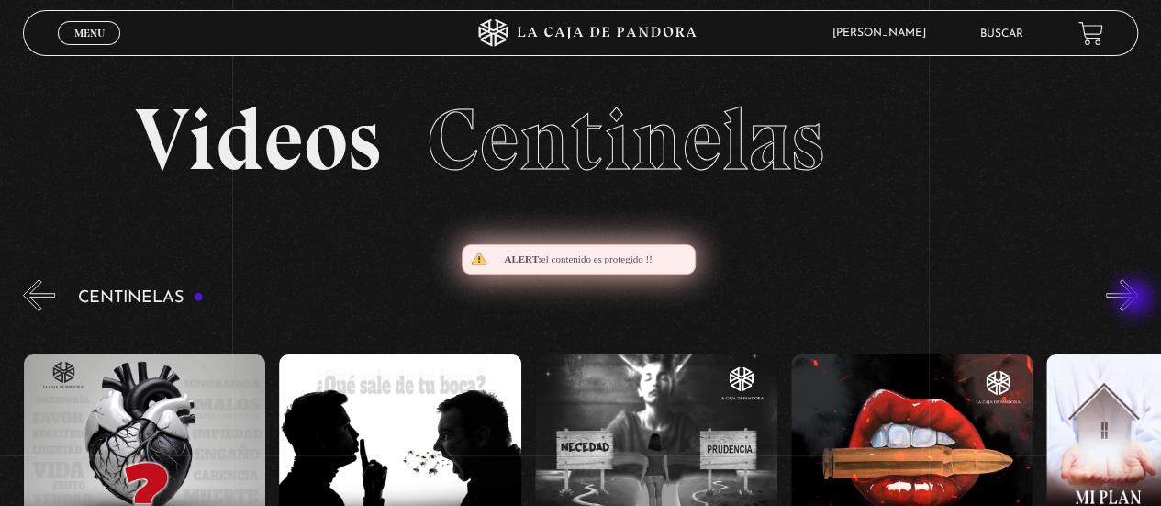
click at [1136, 299] on button "»" at bounding box center [1122, 295] width 32 height 32
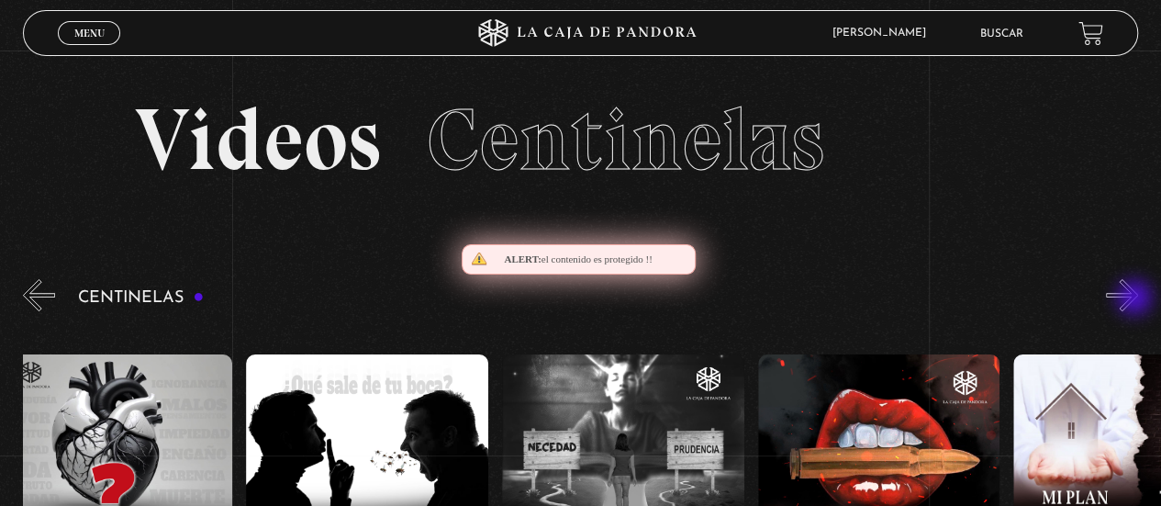
click at [1136, 299] on button "»" at bounding box center [1122, 295] width 32 height 32
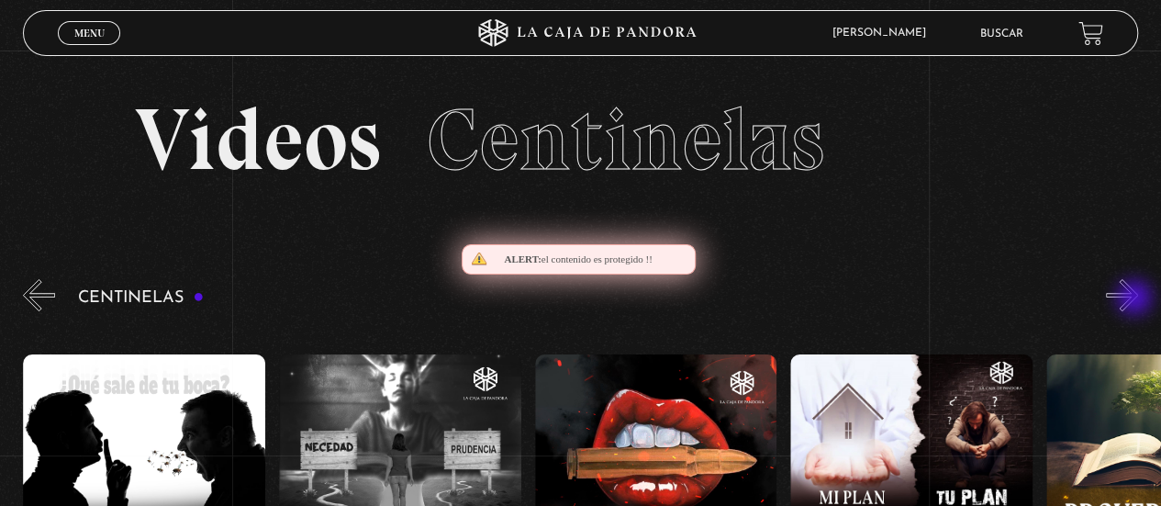
click at [1136, 299] on button "»" at bounding box center [1122, 295] width 32 height 32
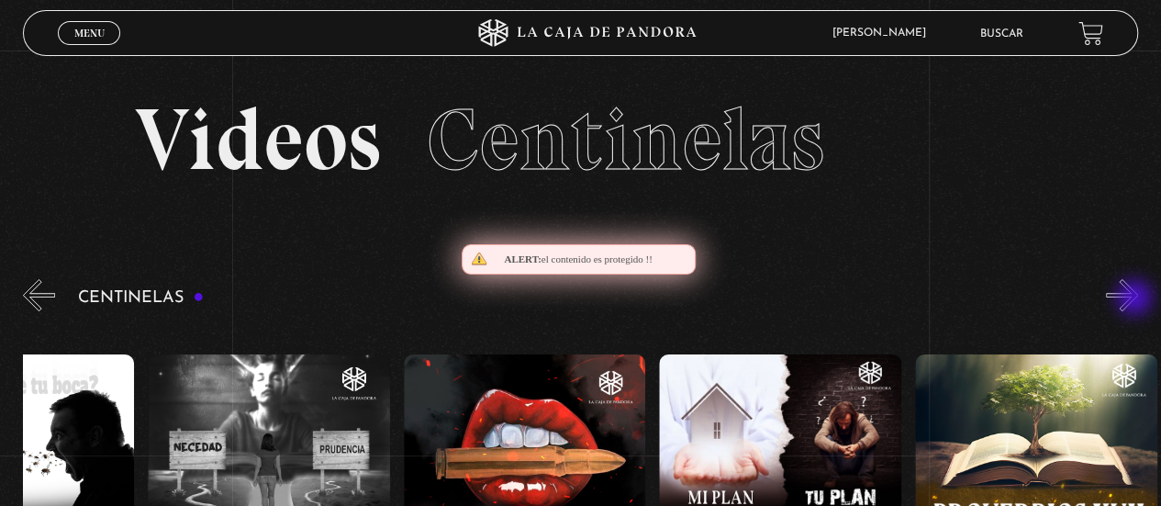
click at [1136, 299] on button "»" at bounding box center [1122, 295] width 32 height 32
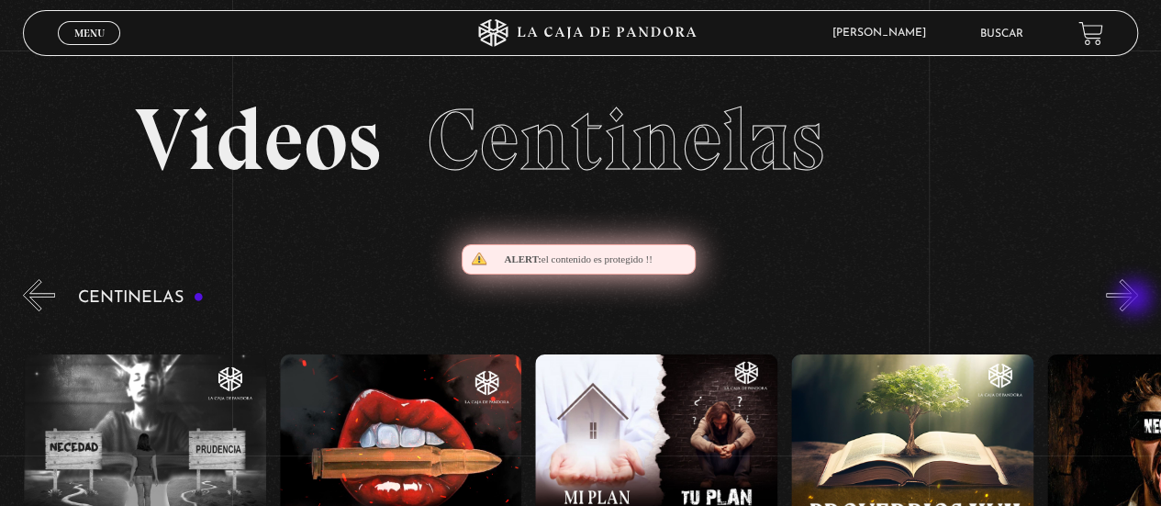
click at [1136, 299] on button "»" at bounding box center [1122, 295] width 32 height 32
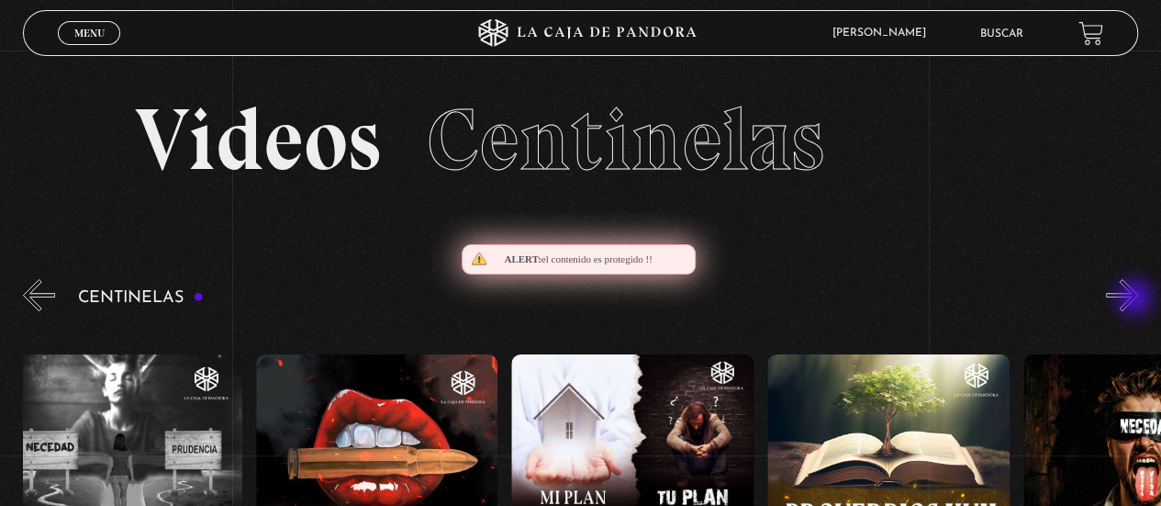
click at [1136, 299] on button "»" at bounding box center [1122, 295] width 32 height 32
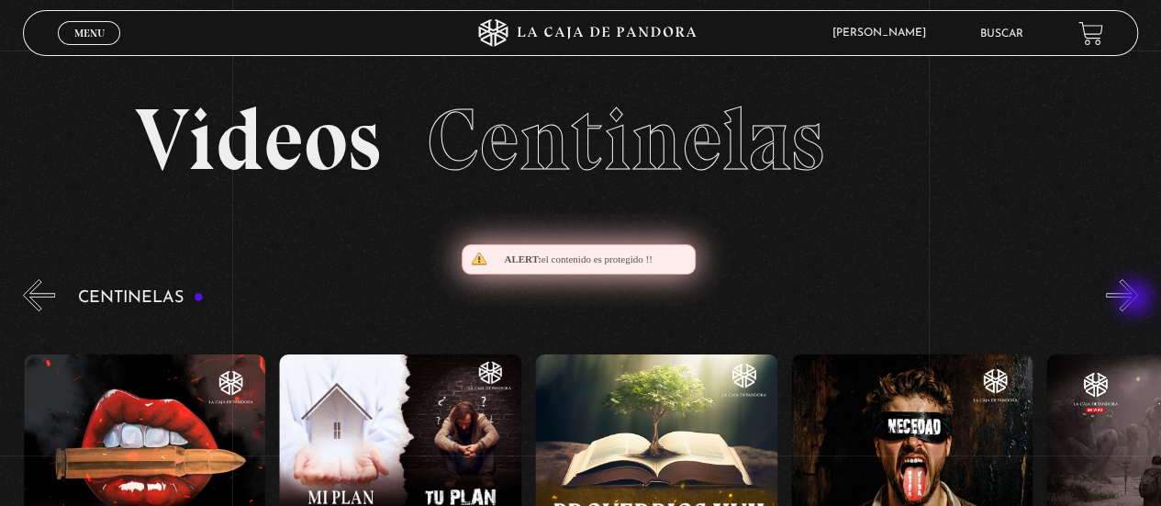
click at [1136, 299] on button "»" at bounding box center [1122, 295] width 32 height 32
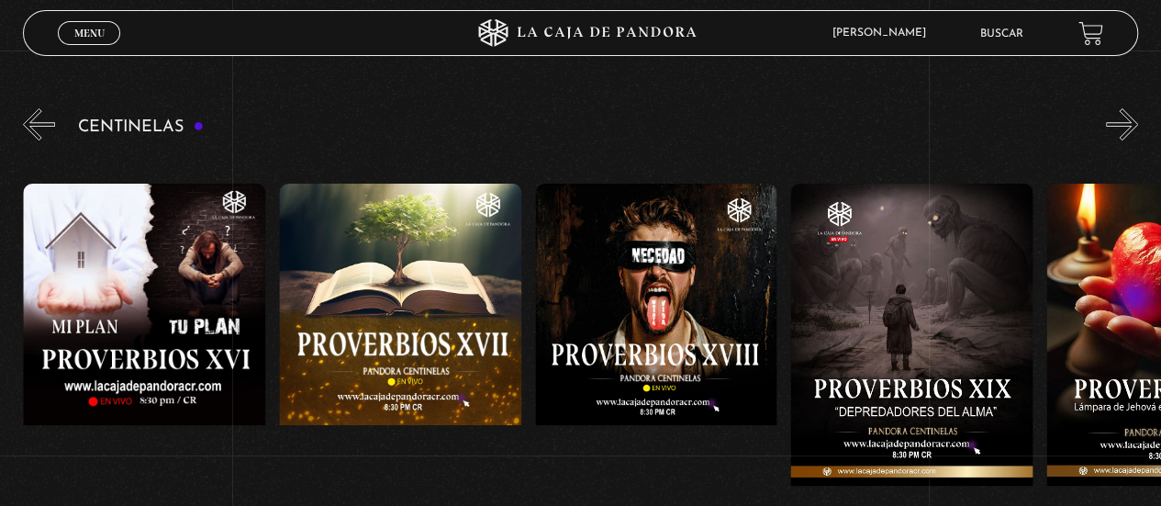
scroll to position [184, 0]
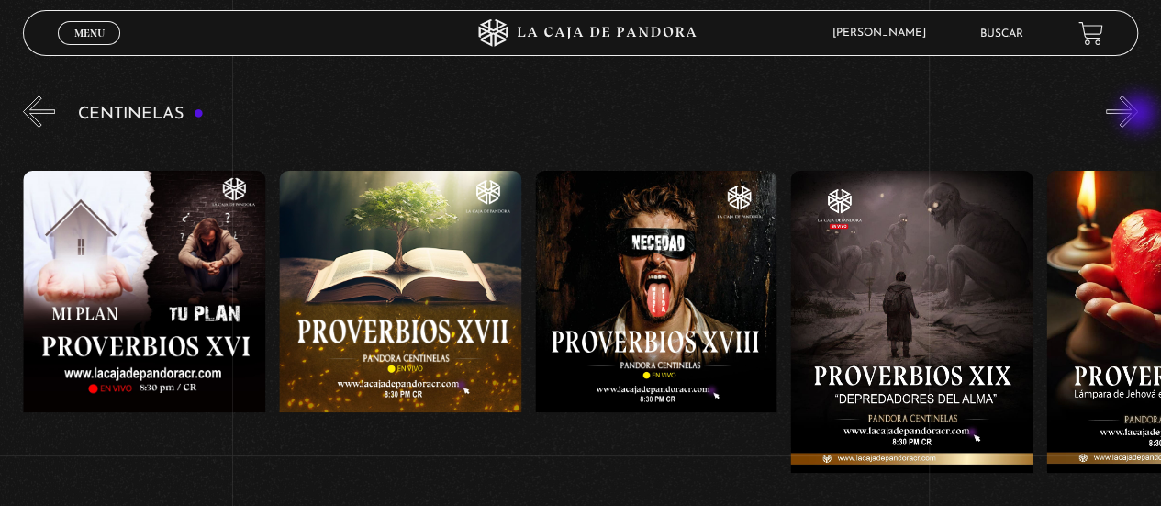
click at [1138, 115] on button "»" at bounding box center [1122, 111] width 32 height 32
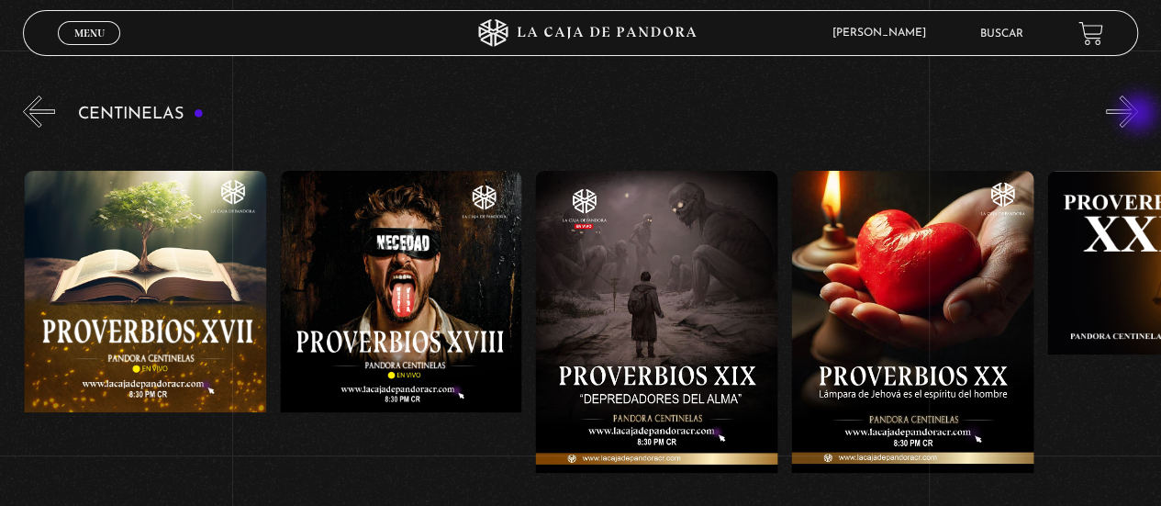
click at [1138, 115] on button "»" at bounding box center [1122, 111] width 32 height 32
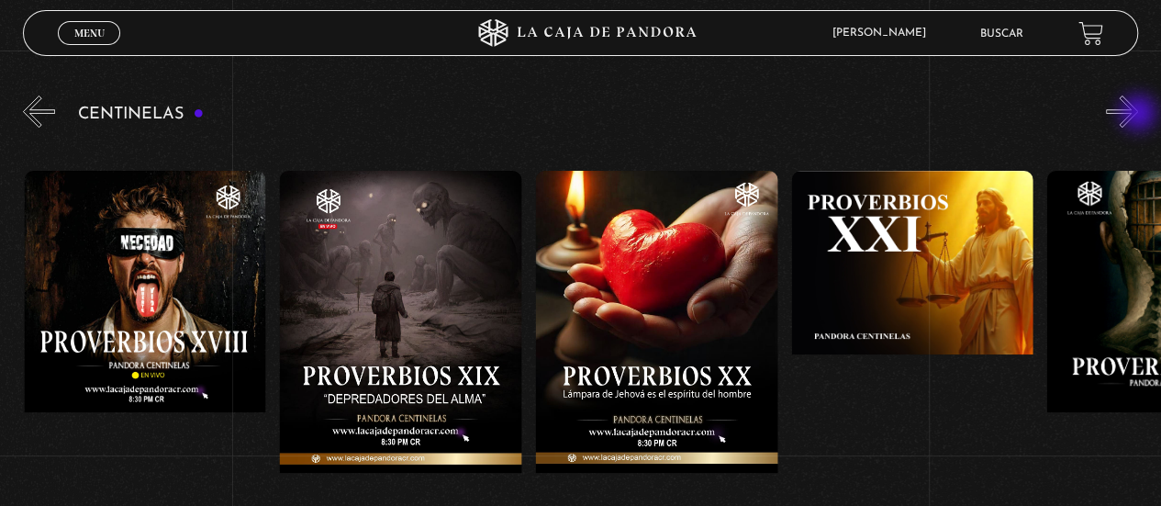
click at [1138, 115] on button "»" at bounding box center [1122, 111] width 32 height 32
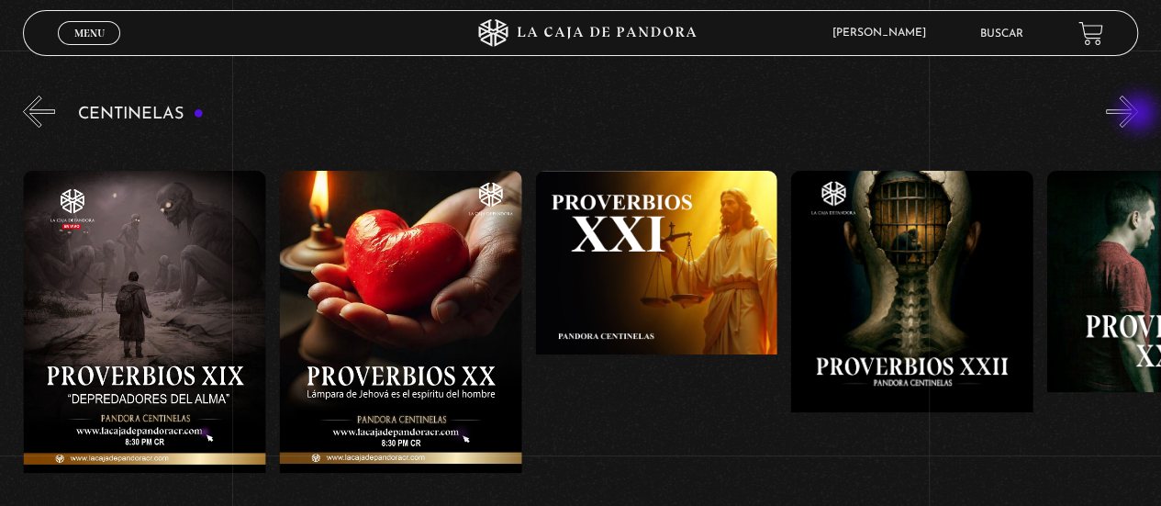
scroll to position [0, 5372]
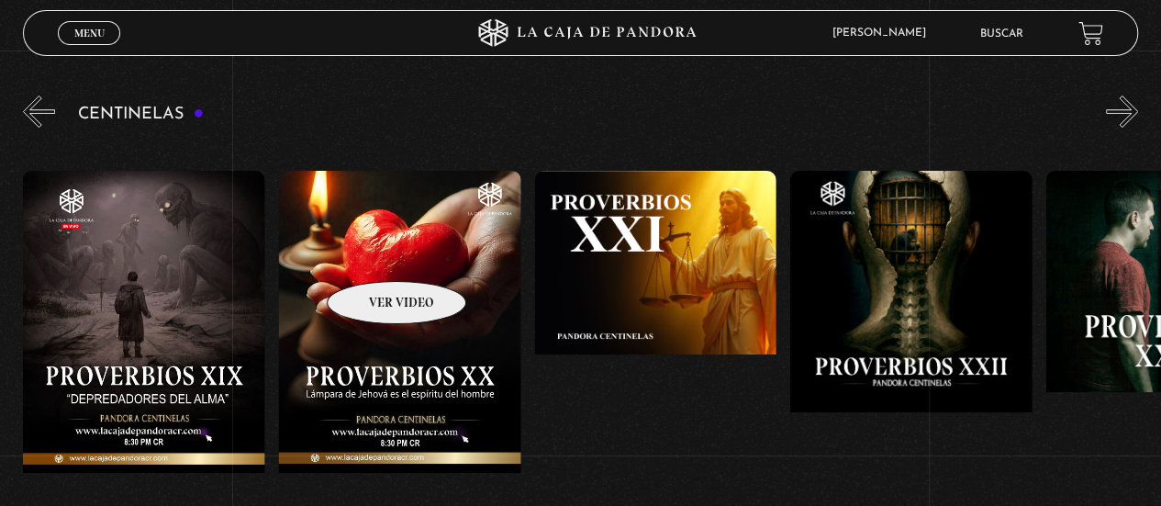
click at [373, 253] on figure at bounding box center [400, 336] width 242 height 330
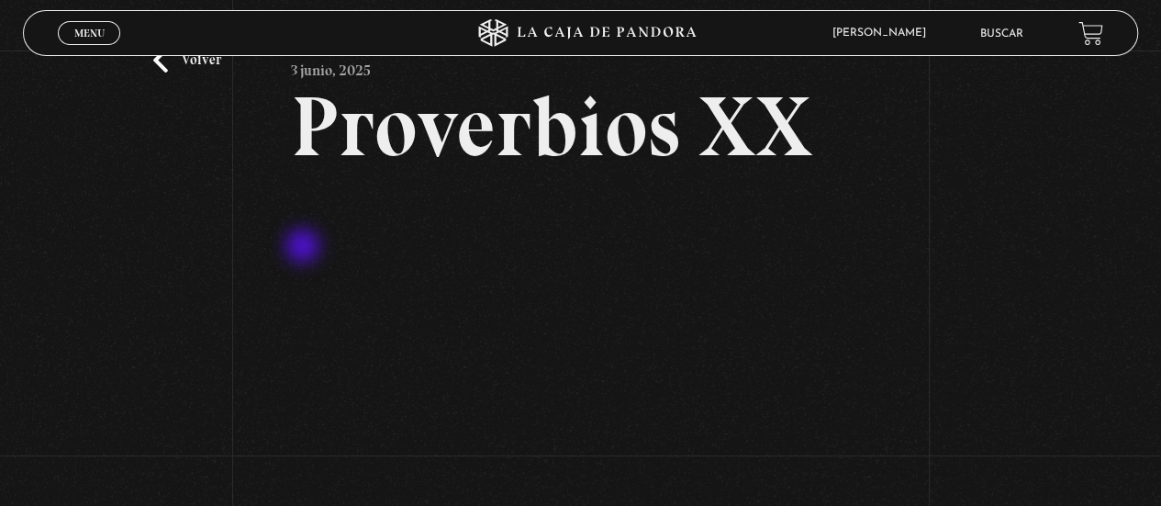
scroll to position [23, 0]
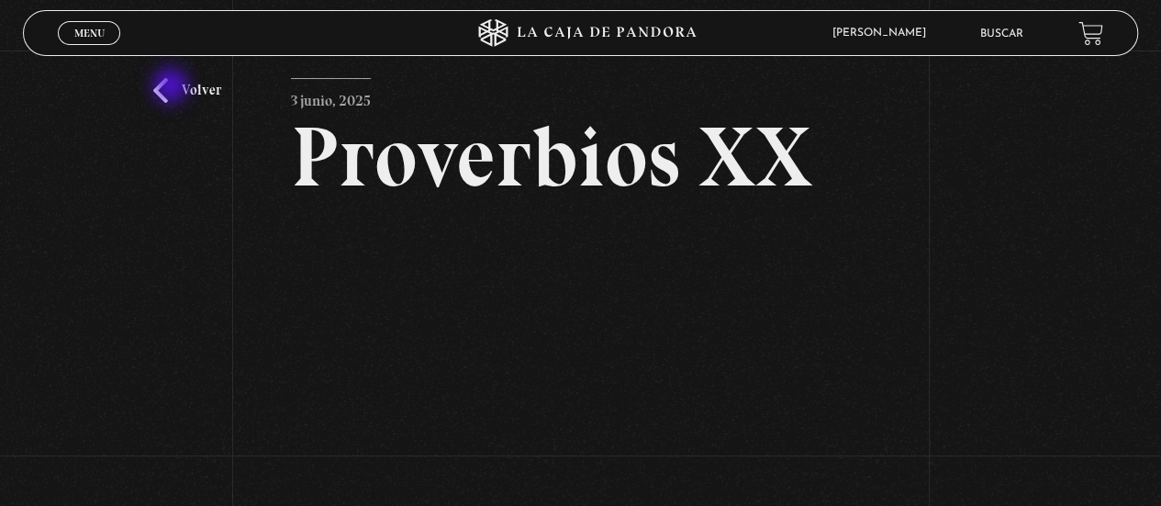
click at [173, 87] on link "Volver" at bounding box center [187, 90] width 68 height 25
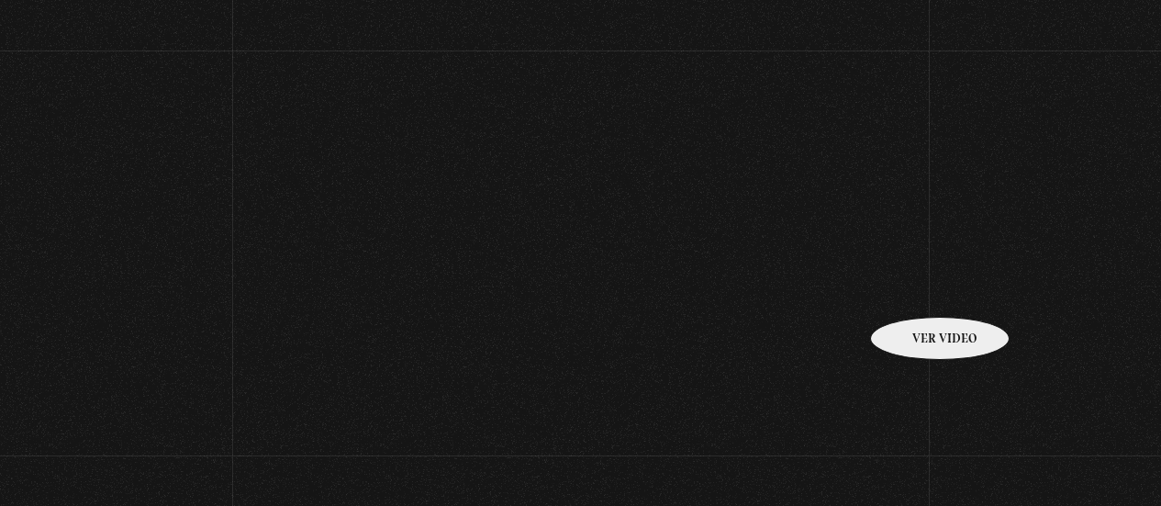
scroll to position [193, 0]
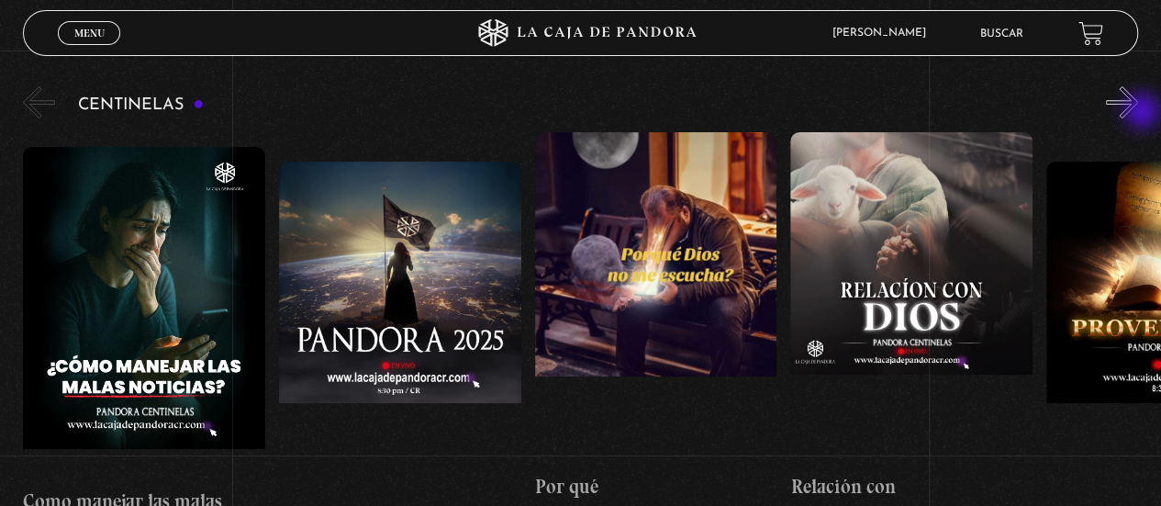
click at [1138, 113] on button "»" at bounding box center [1122, 102] width 32 height 32
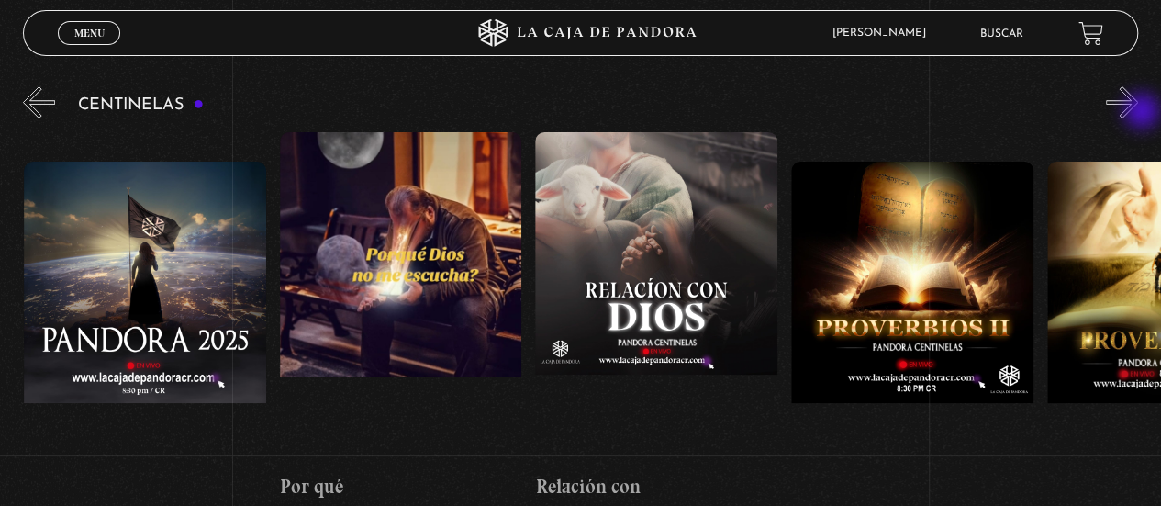
click at [1138, 113] on button "»" at bounding box center [1122, 102] width 32 height 32
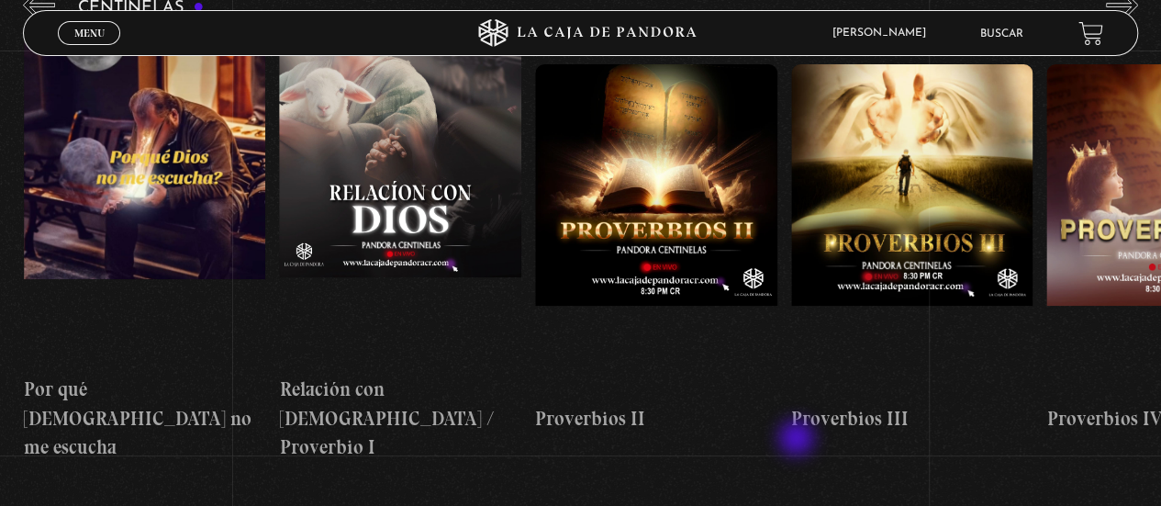
scroll to position [537, 0]
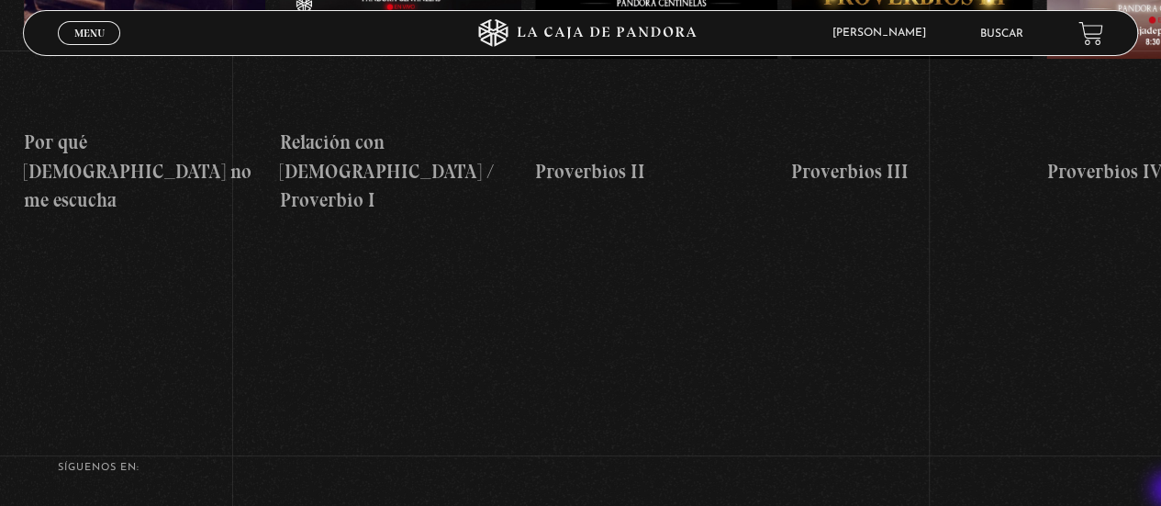
drag, startPoint x: 357, startPoint y: 462, endPoint x: 1028, endPoint y: 391, distance: 674.8
click at [1160, 489] on html "ingresar al sitio Ver Video Más Información Solicitar Por favor coloque su disp…" at bounding box center [580, 59] width 1161 height 1193
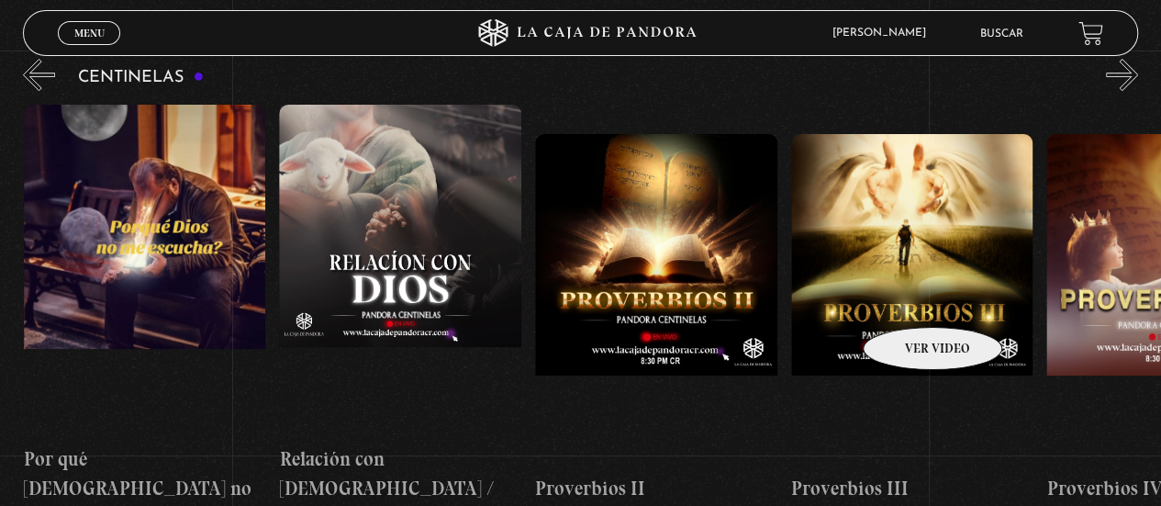
scroll to position [216, 0]
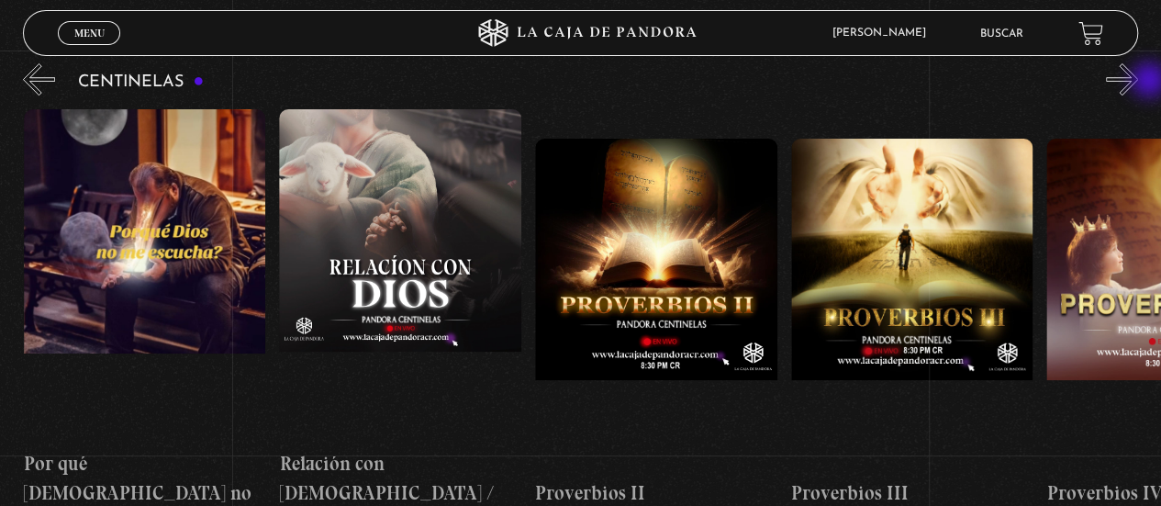
click at [1138, 82] on button "»" at bounding box center [1122, 79] width 32 height 32
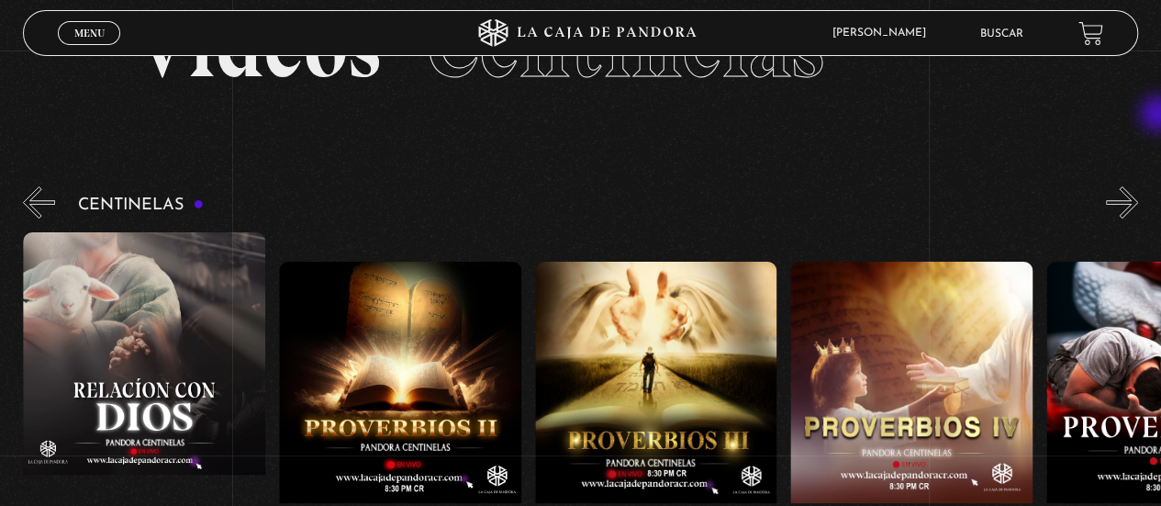
scroll to position [69, 0]
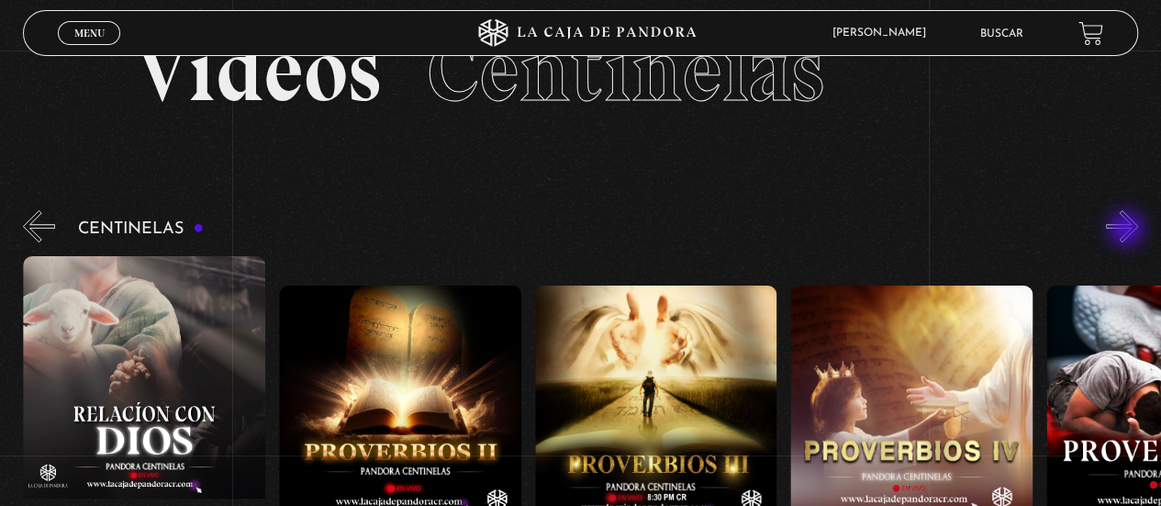
click at [1128, 230] on button "»" at bounding box center [1122, 226] width 32 height 32
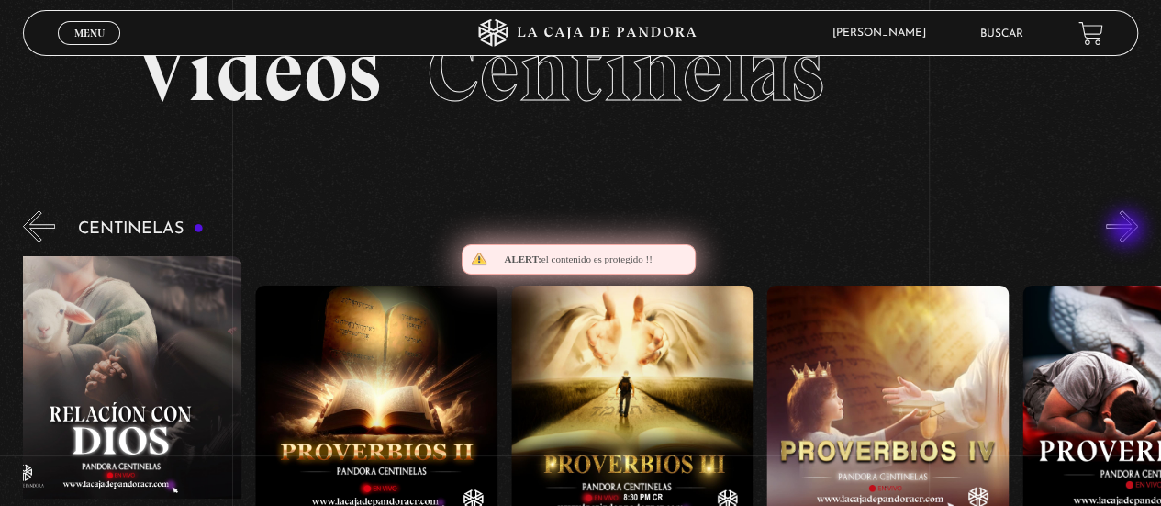
click at [1128, 230] on button "»" at bounding box center [1122, 226] width 32 height 32
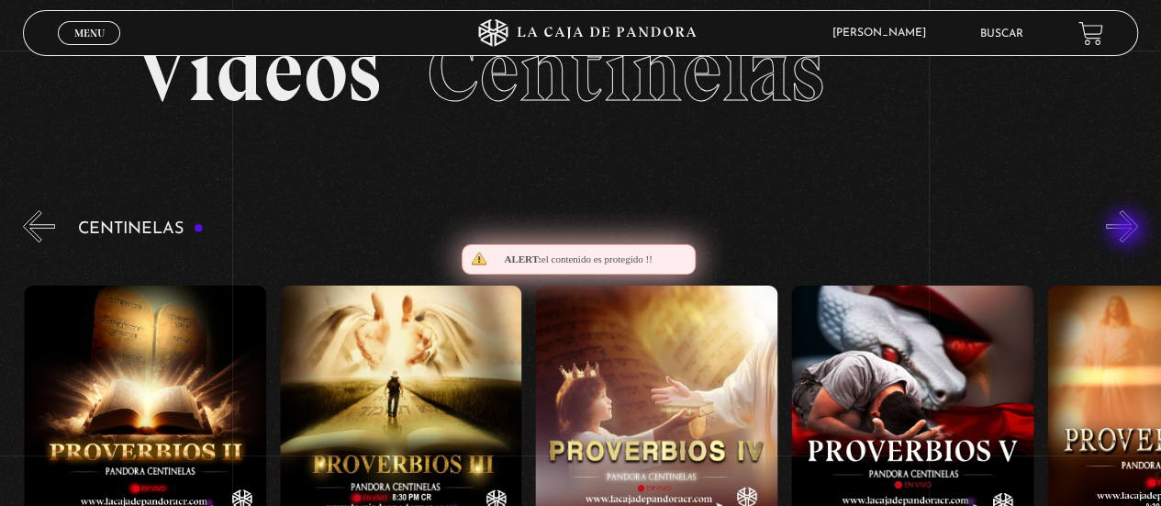
click at [1128, 230] on button "»" at bounding box center [1122, 226] width 32 height 32
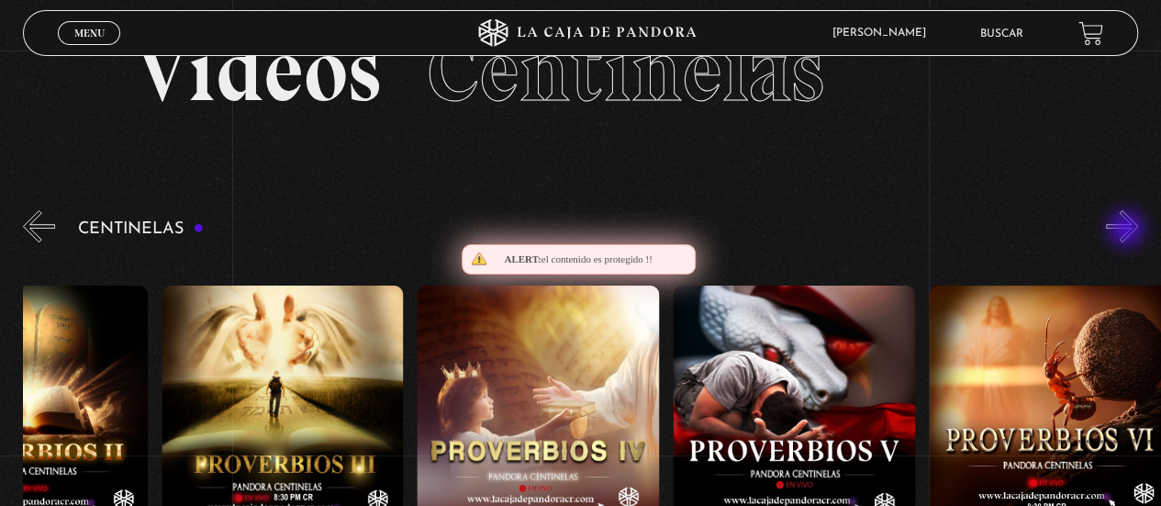
click at [1128, 230] on button "»" at bounding box center [1122, 226] width 32 height 32
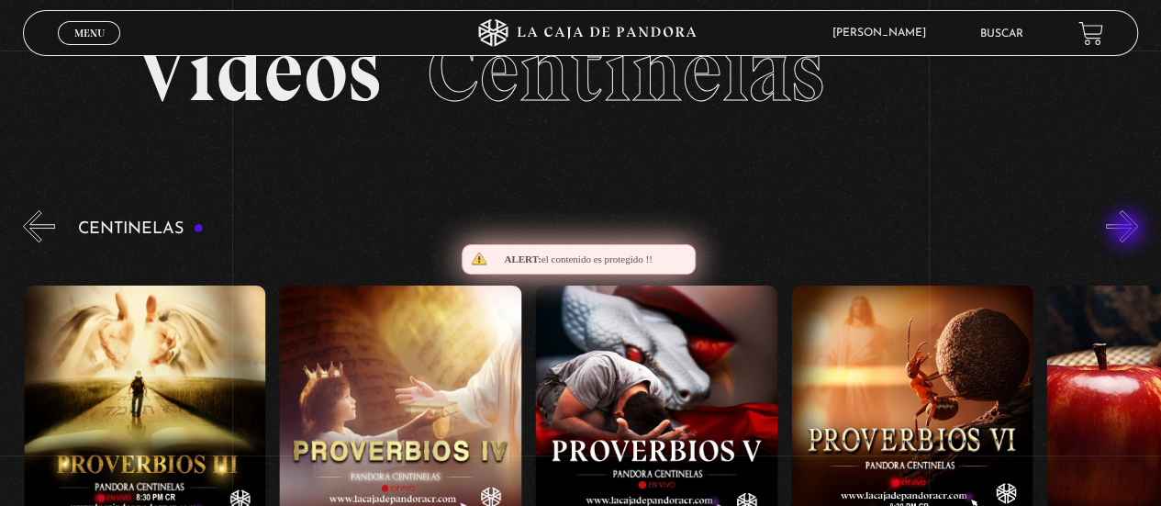
click at [1128, 230] on button "»" at bounding box center [1122, 226] width 32 height 32
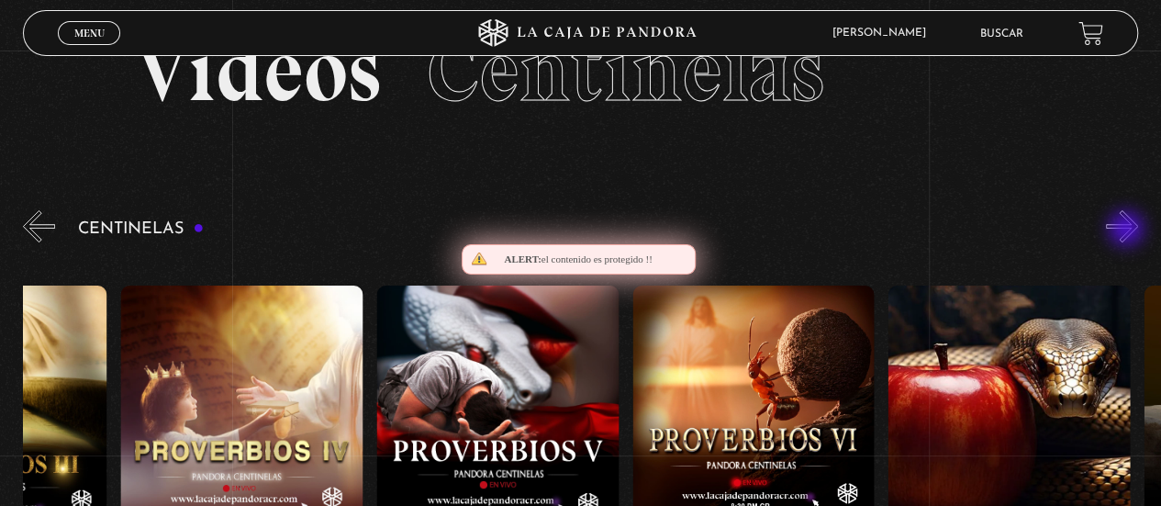
click at [1128, 230] on button "»" at bounding box center [1122, 226] width 32 height 32
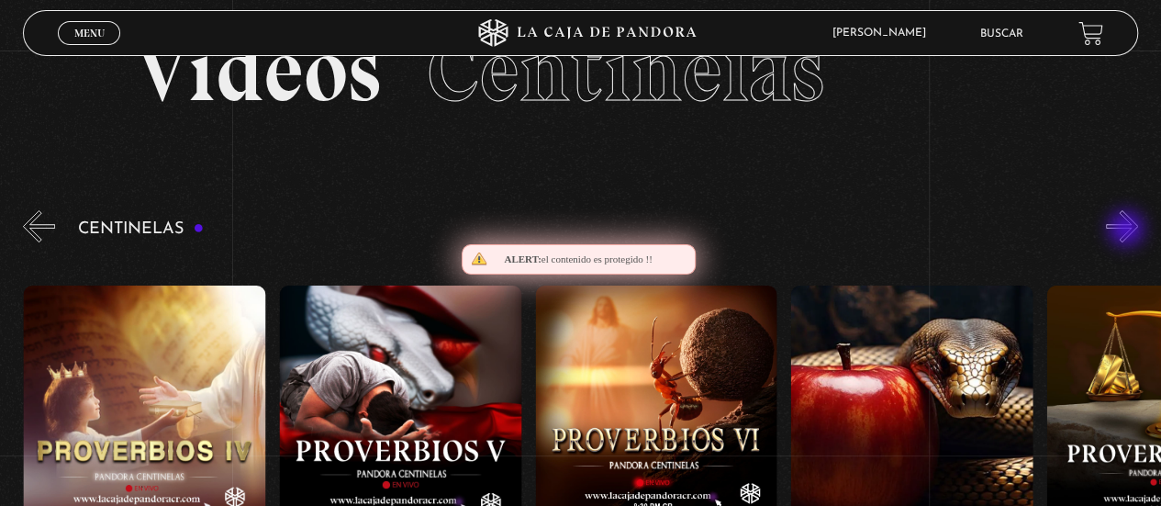
click at [1128, 230] on button "»" at bounding box center [1122, 226] width 32 height 32
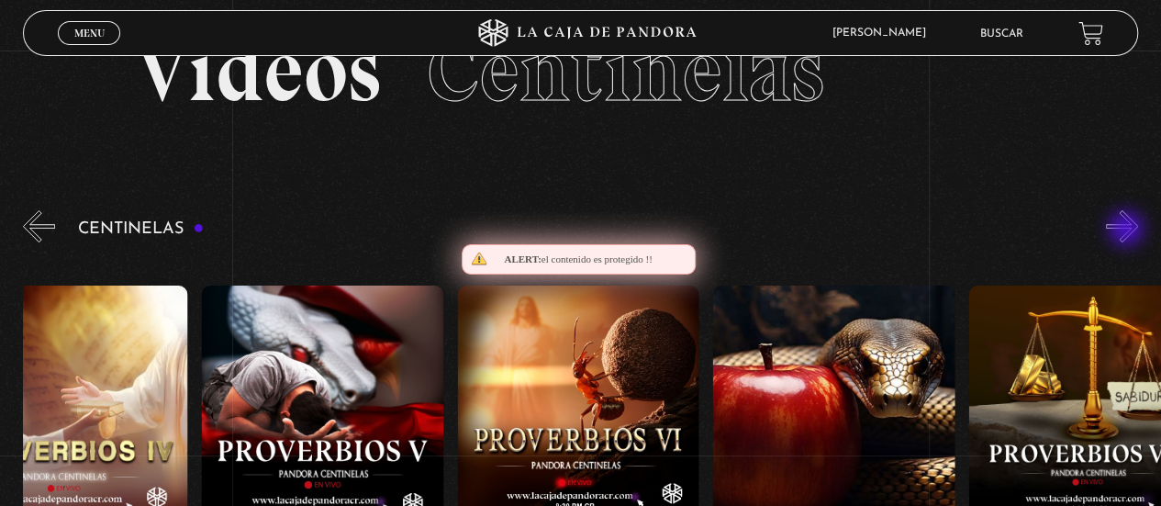
click at [1128, 230] on button "»" at bounding box center [1122, 226] width 32 height 32
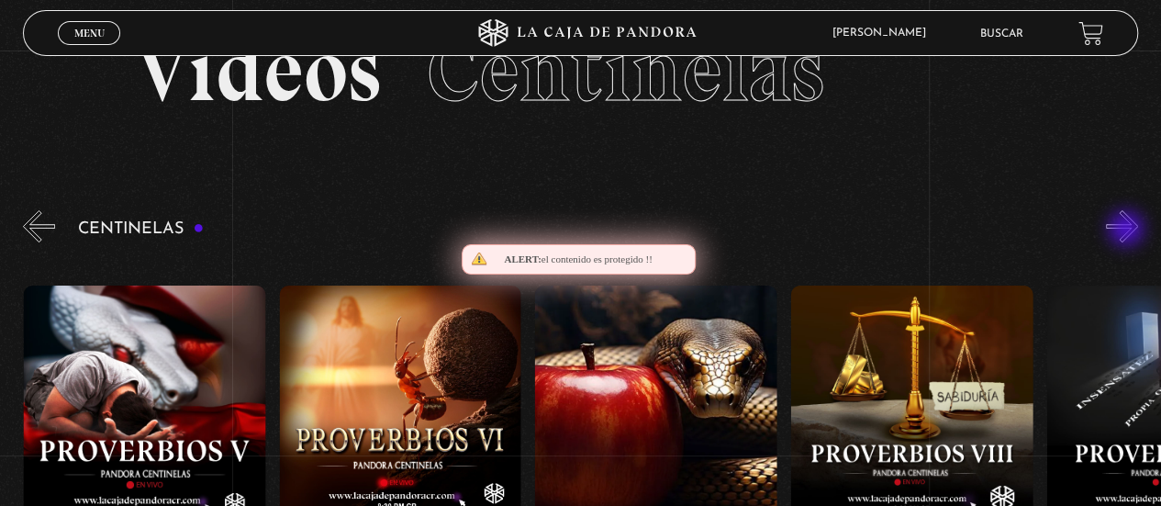
click at [1128, 230] on button "»" at bounding box center [1122, 226] width 32 height 32
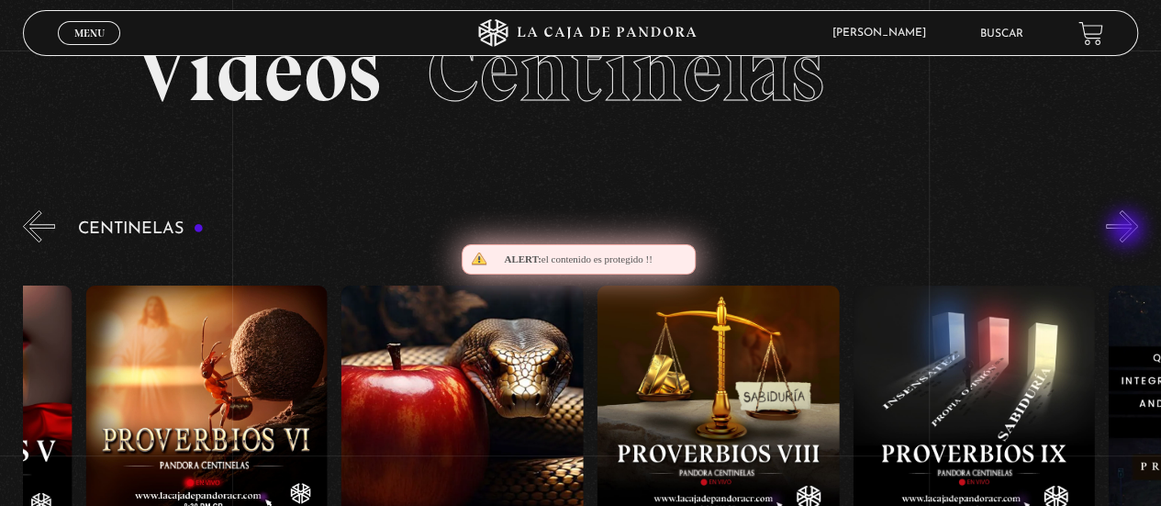
click at [1128, 230] on button "»" at bounding box center [1122, 226] width 32 height 32
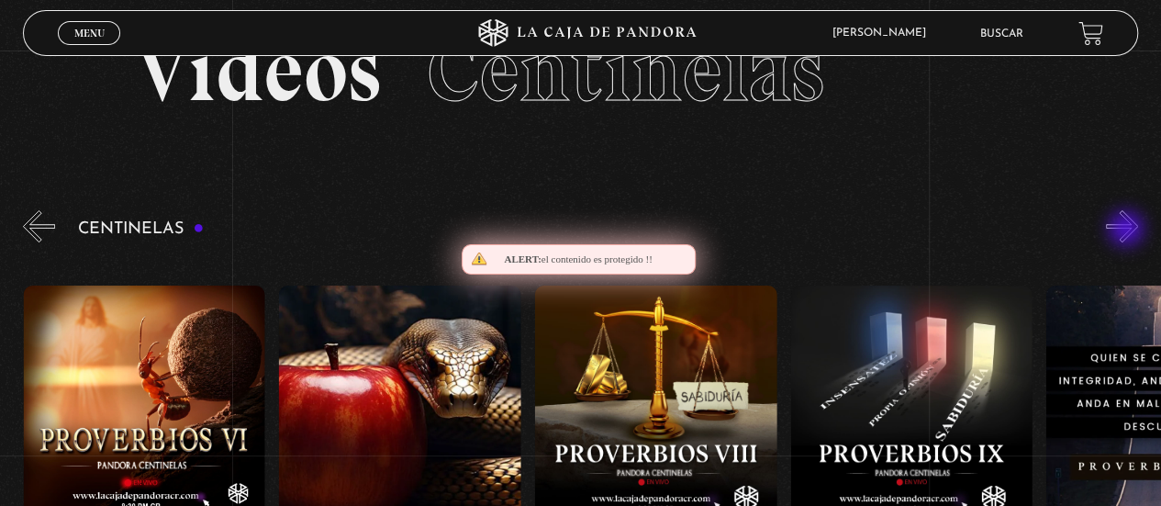
click at [1128, 230] on button "»" at bounding box center [1122, 226] width 32 height 32
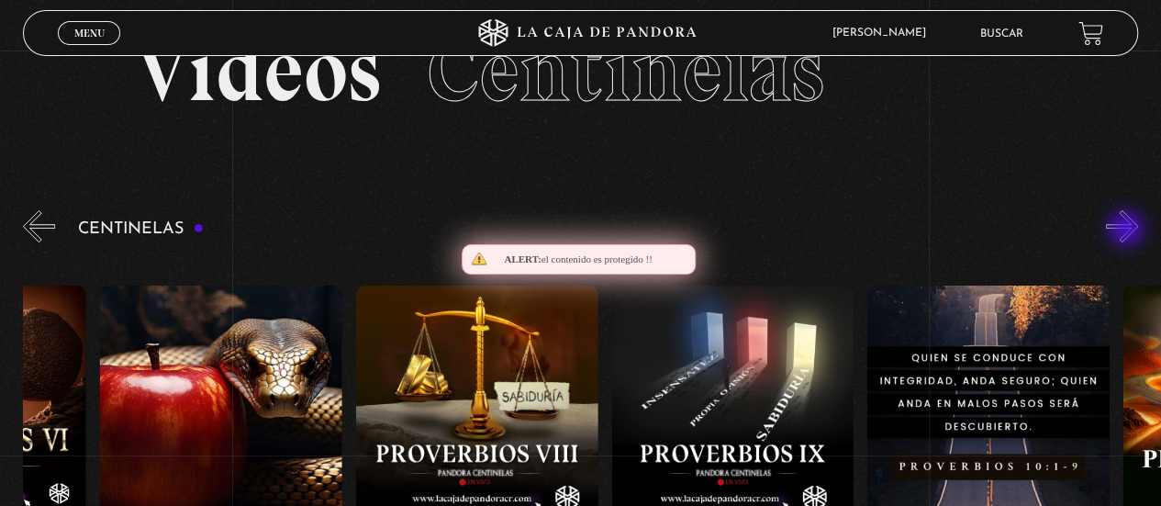
click at [1128, 230] on button "»" at bounding box center [1122, 226] width 32 height 32
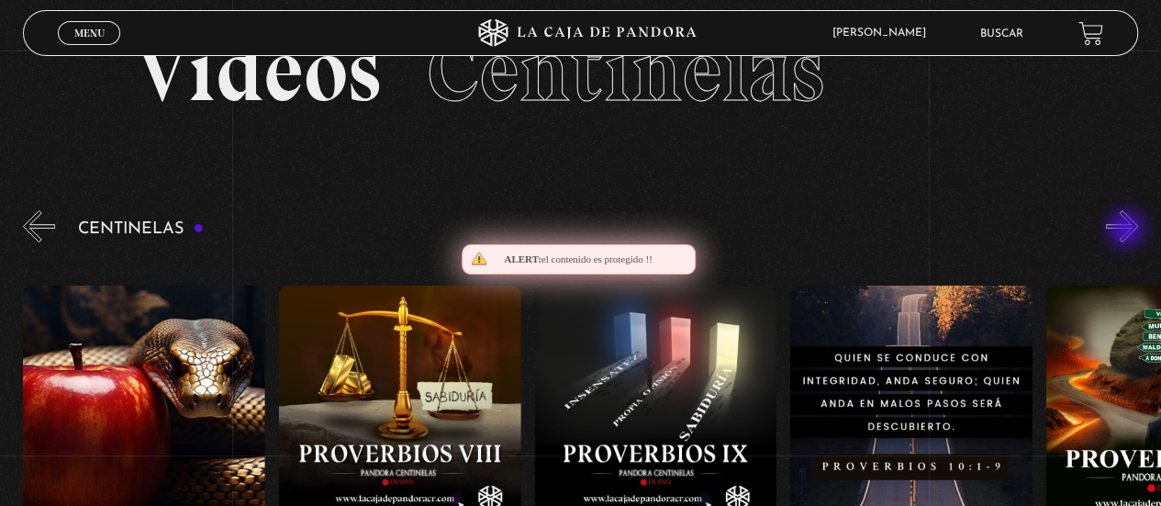
click at [1128, 230] on button "»" at bounding box center [1122, 226] width 32 height 32
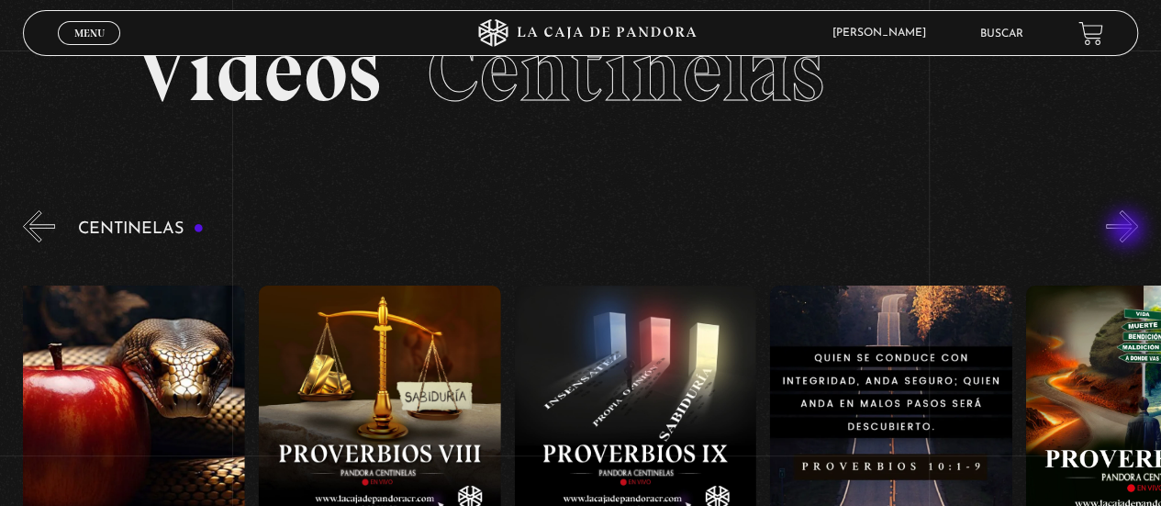
click at [1128, 230] on button "»" at bounding box center [1122, 226] width 32 height 32
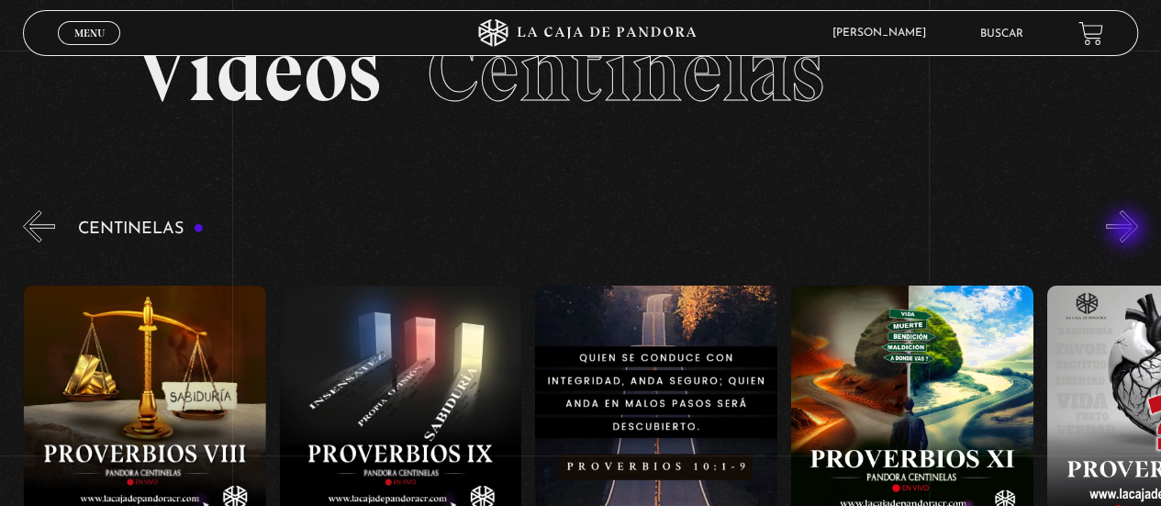
click at [1128, 230] on button "»" at bounding box center [1122, 226] width 32 height 32
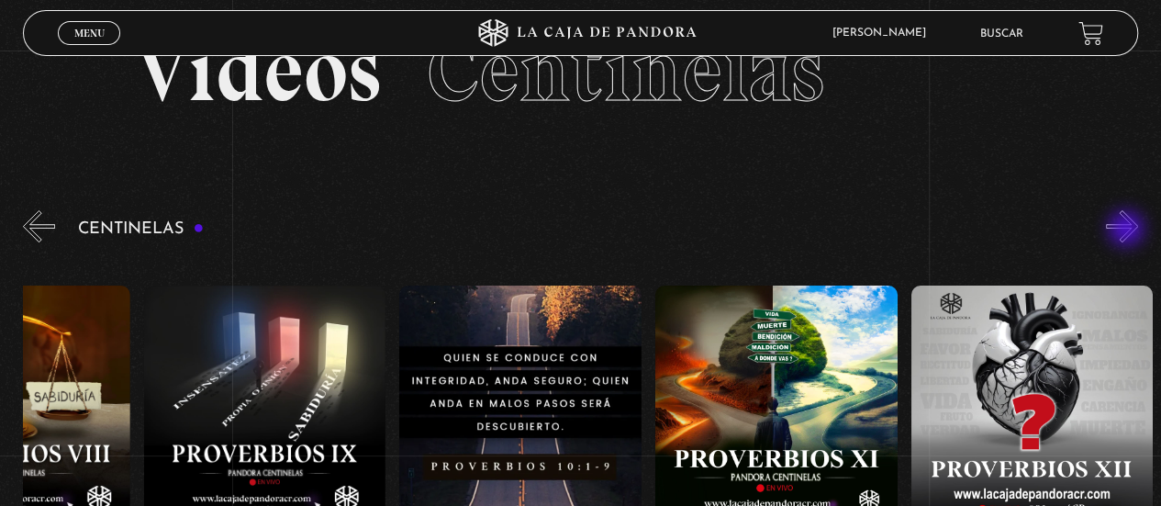
click at [1128, 230] on button "»" at bounding box center [1122, 226] width 32 height 32
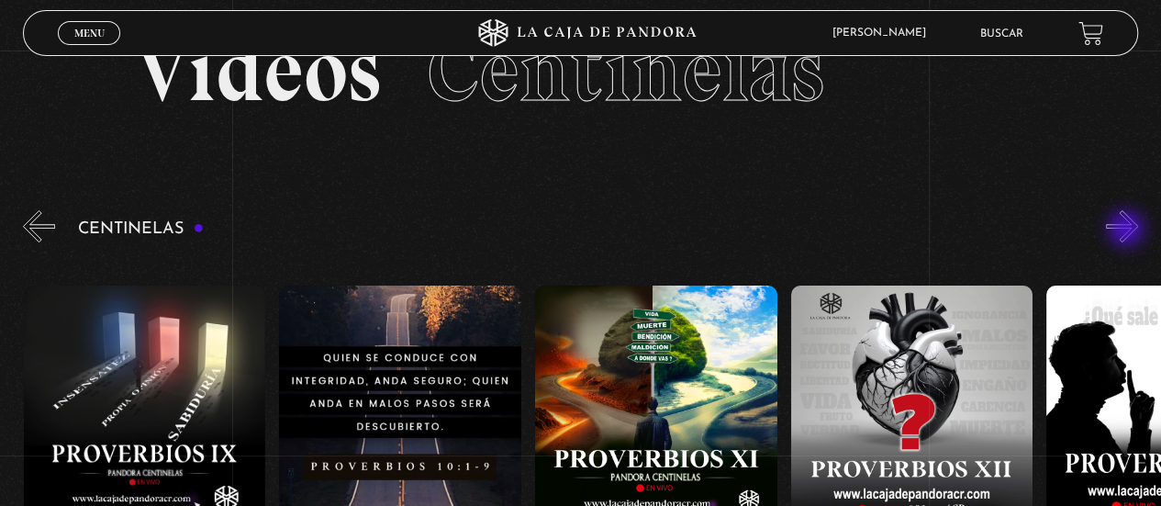
click at [1128, 230] on button "»" at bounding box center [1122, 226] width 32 height 32
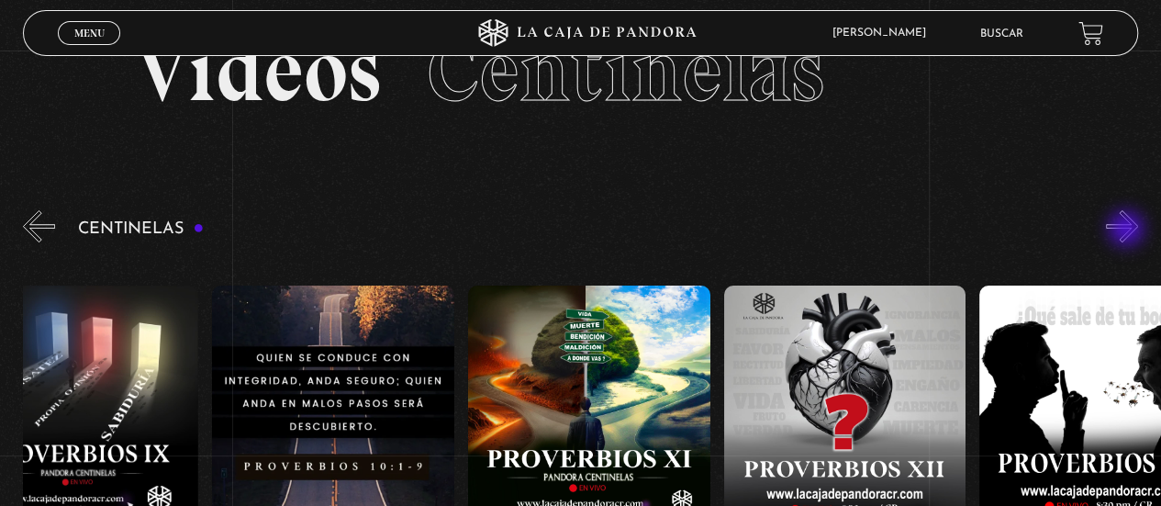
click at [1128, 230] on button "»" at bounding box center [1122, 226] width 32 height 32
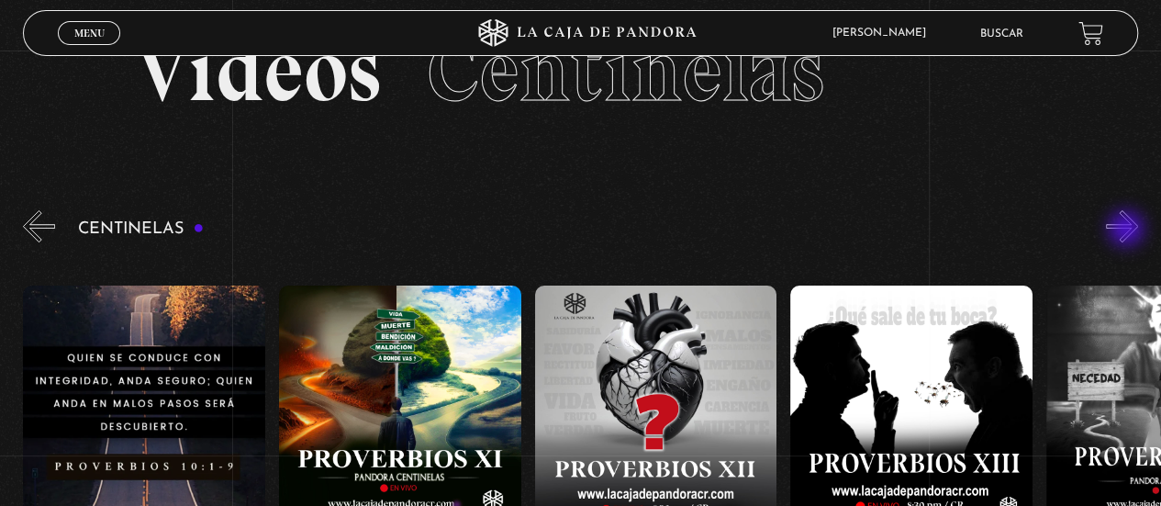
click at [1128, 230] on button "»" at bounding box center [1122, 226] width 32 height 32
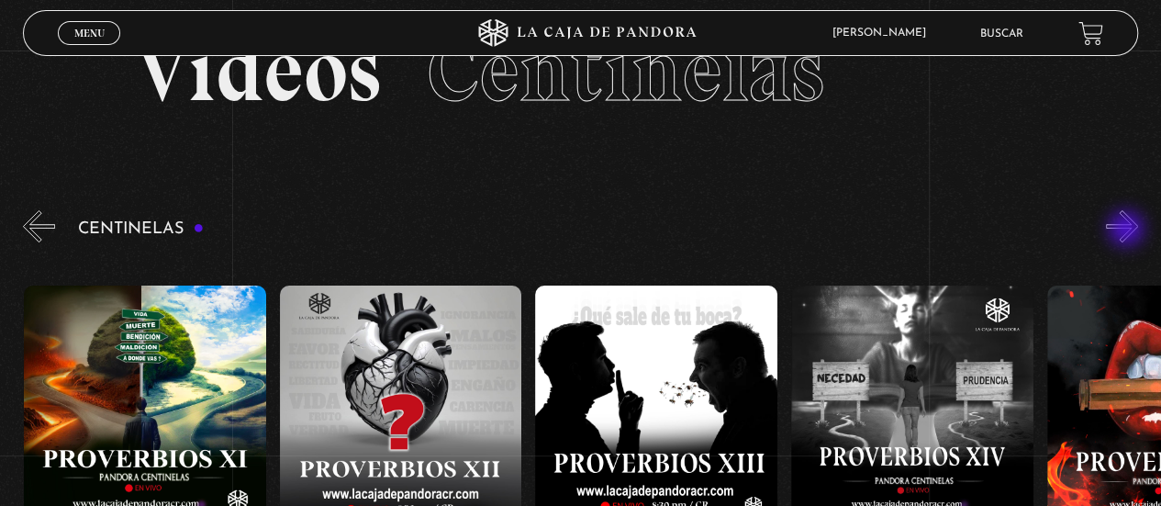
click at [1128, 230] on button "»" at bounding box center [1122, 226] width 32 height 32
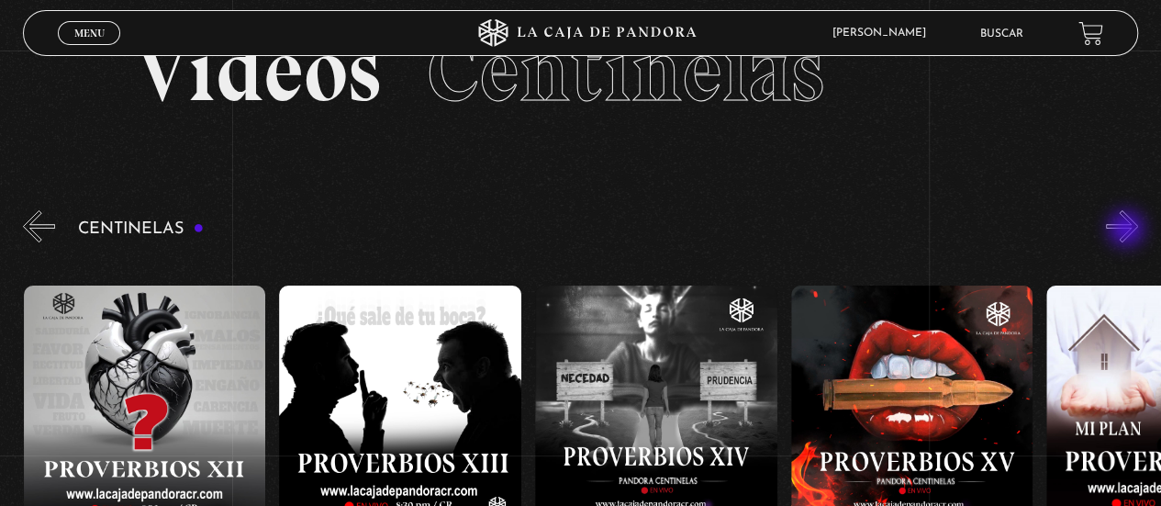
click at [1128, 230] on button "»" at bounding box center [1122, 226] width 32 height 32
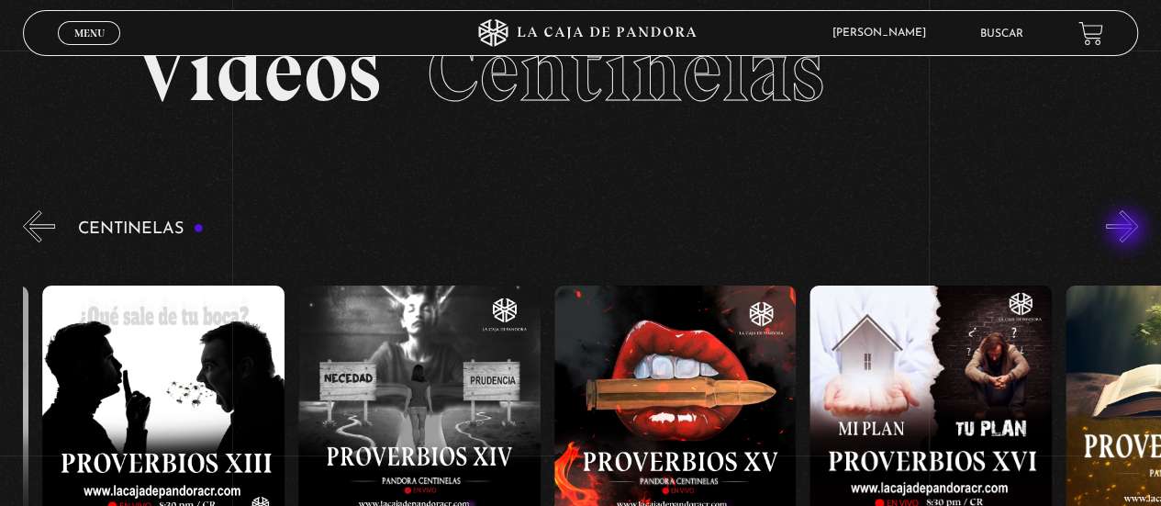
click at [1128, 230] on button "»" at bounding box center [1122, 226] width 32 height 32
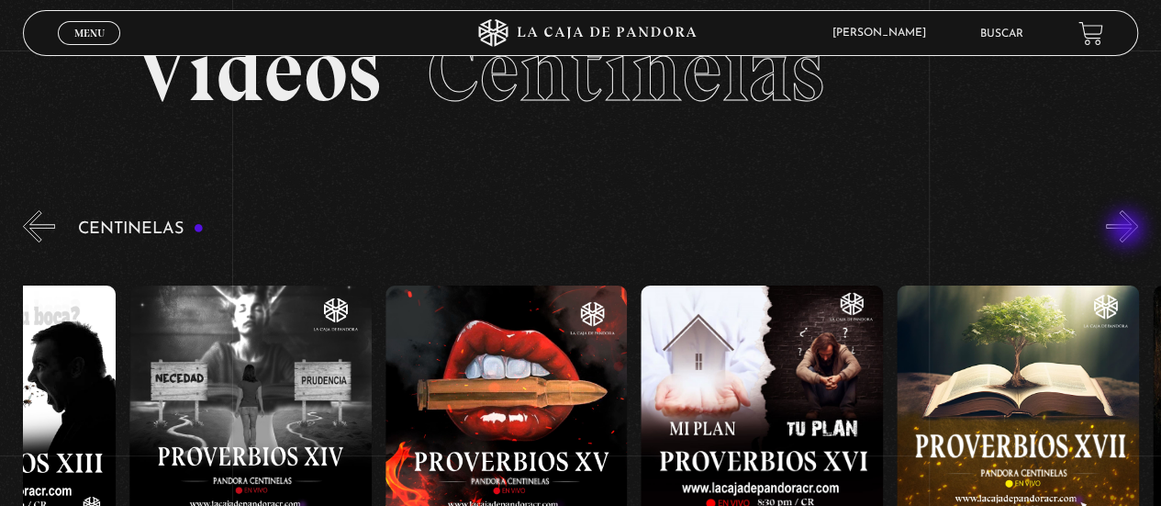
click at [1128, 230] on button "»" at bounding box center [1122, 226] width 32 height 32
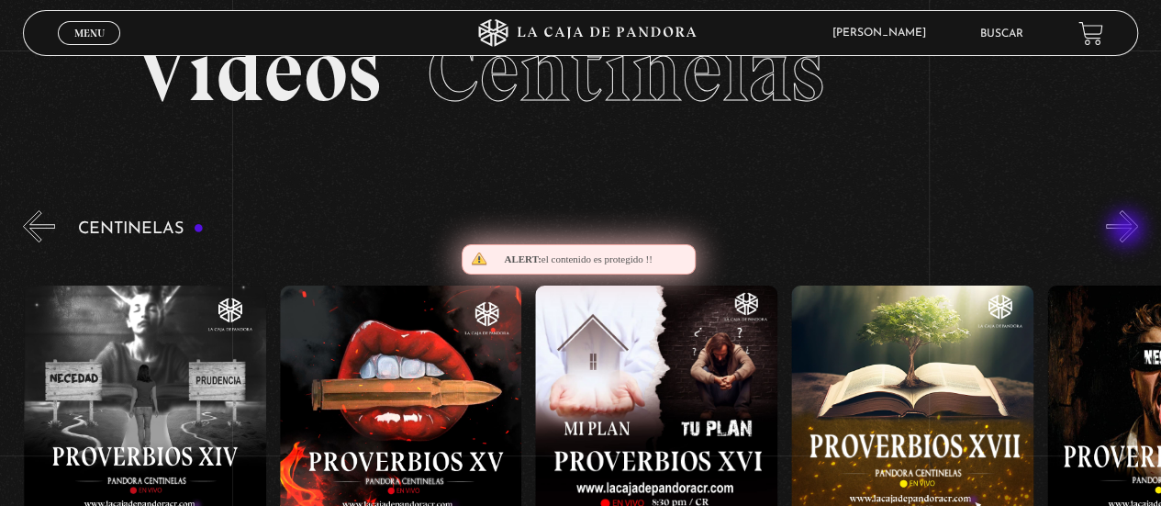
click at [1128, 230] on button "»" at bounding box center [1122, 226] width 32 height 32
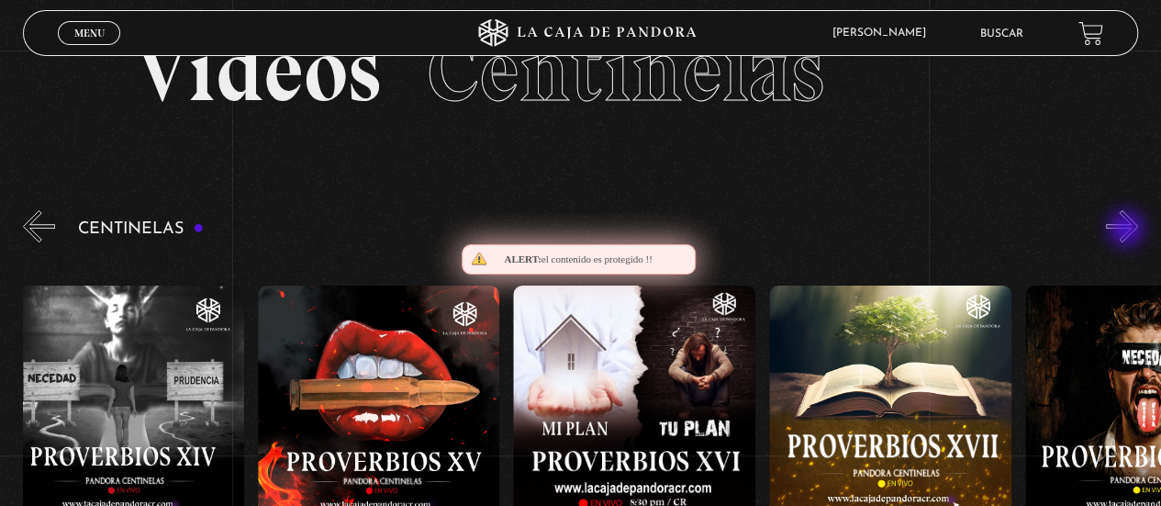
click at [1128, 230] on button "»" at bounding box center [1122, 226] width 32 height 32
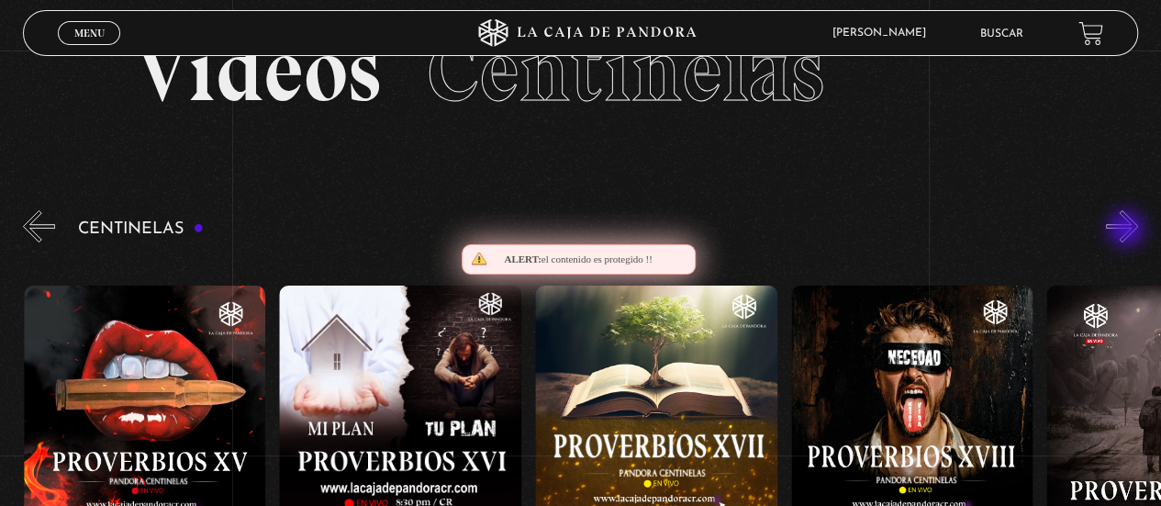
click at [1128, 230] on button "»" at bounding box center [1122, 226] width 32 height 32
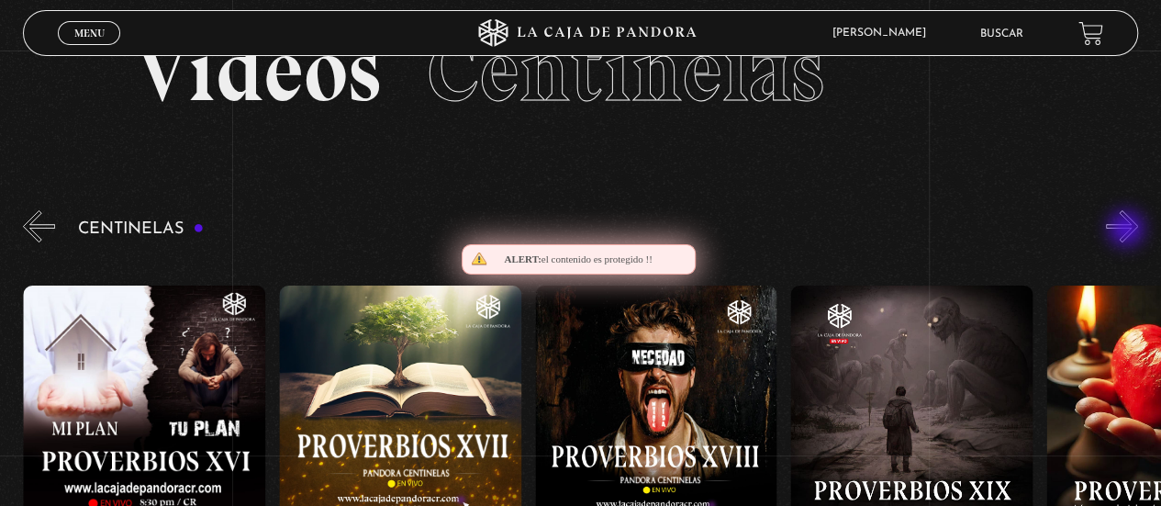
click at [1128, 230] on button "»" at bounding box center [1122, 226] width 32 height 32
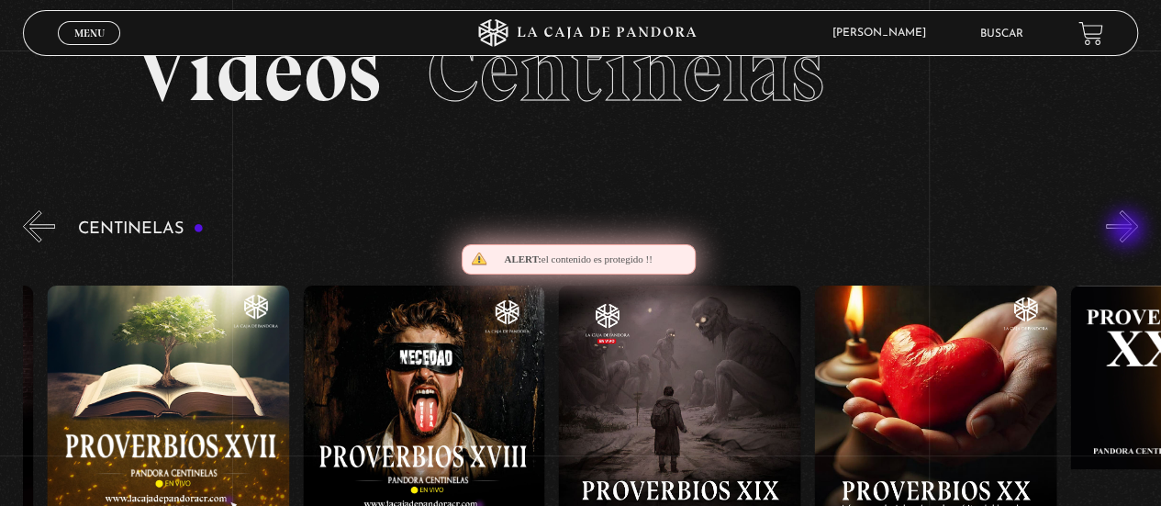
click at [1128, 230] on button "»" at bounding box center [1122, 226] width 32 height 32
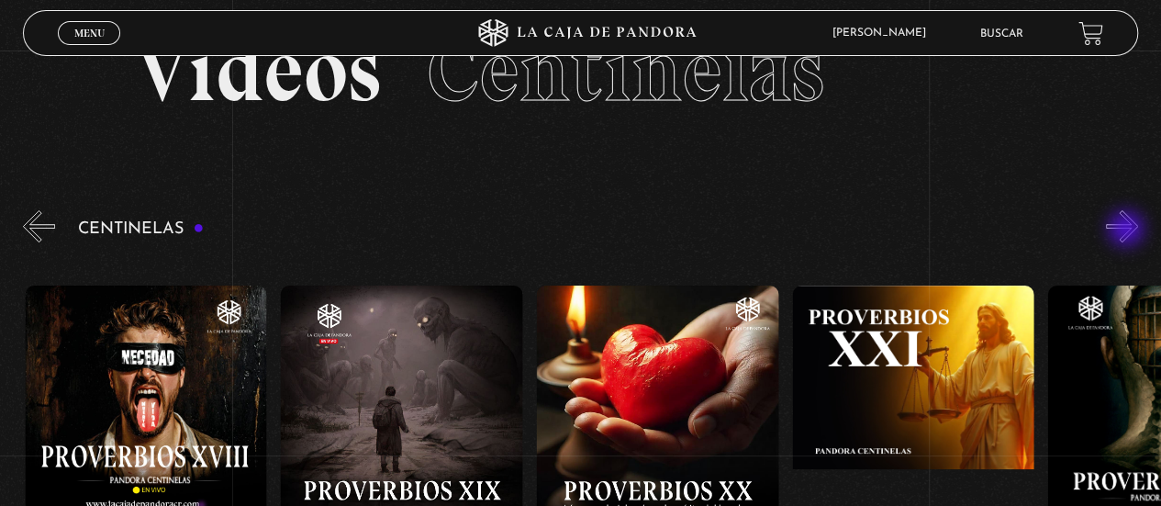
click at [1128, 230] on button "»" at bounding box center [1122, 226] width 32 height 32
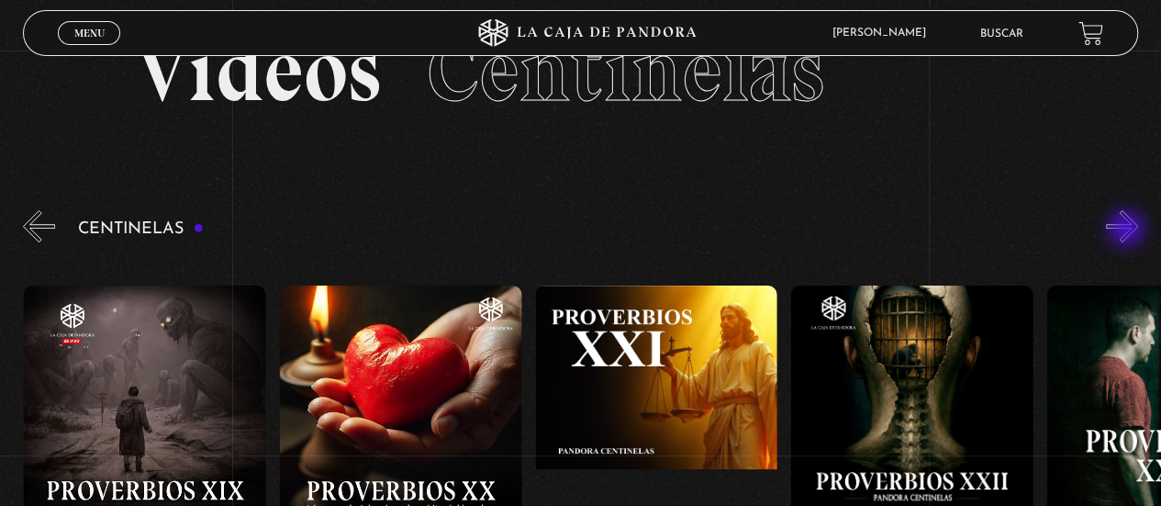
scroll to position [0, 5372]
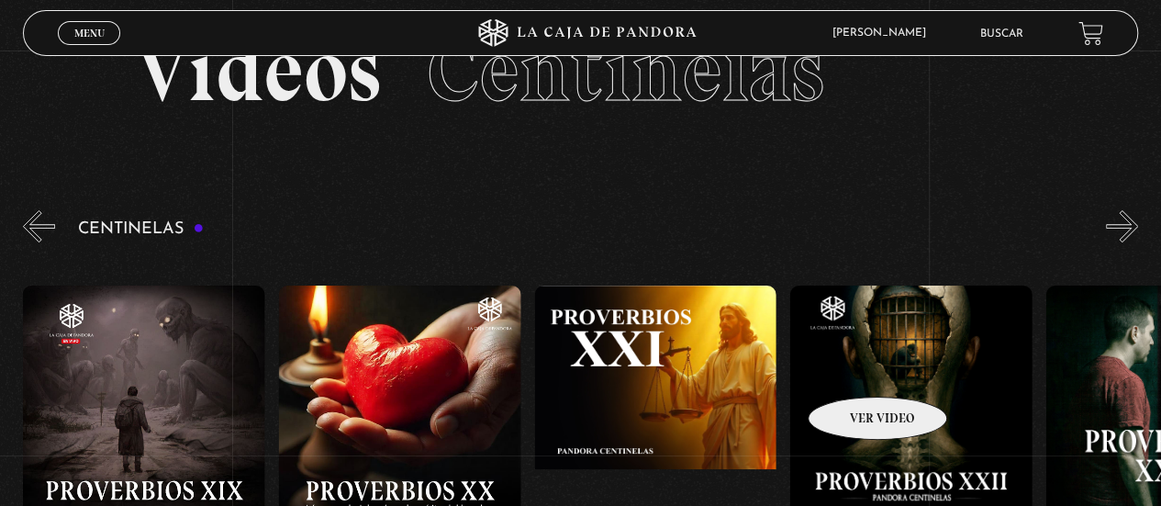
click at [854, 369] on figure at bounding box center [911, 450] width 242 height 330
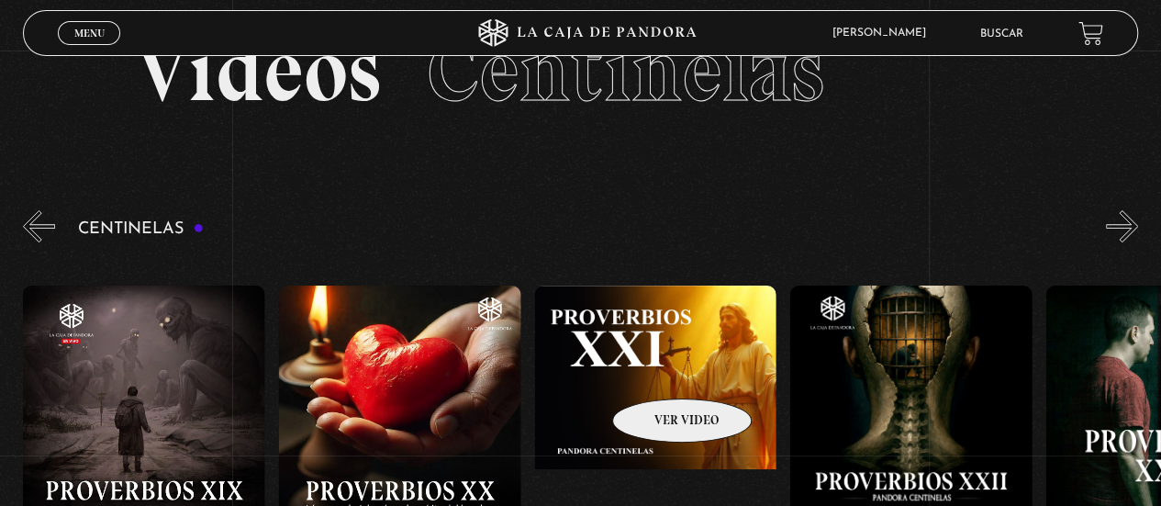
click at [652, 365] on figure at bounding box center [656, 450] width 242 height 330
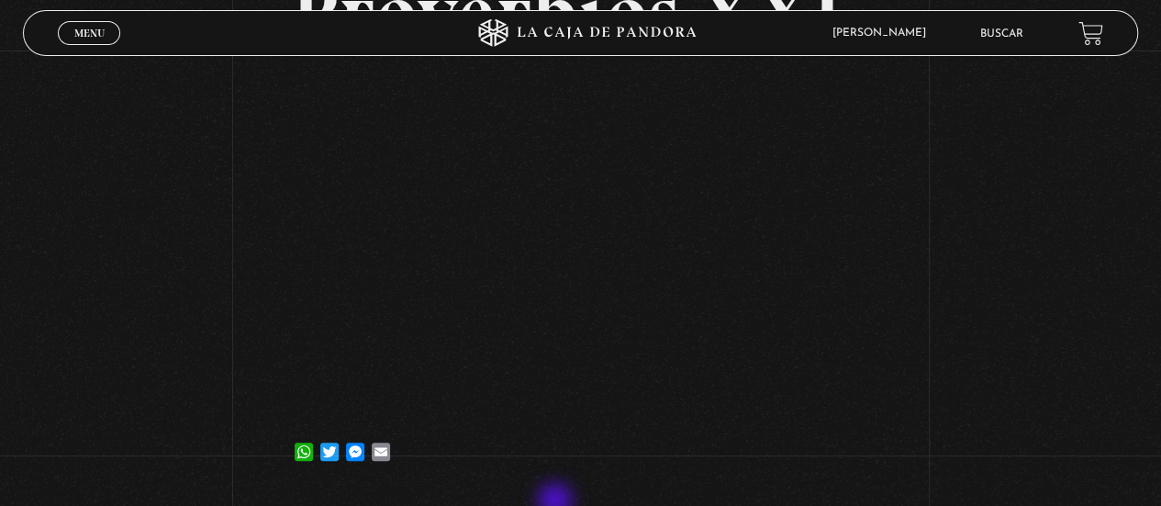
scroll to position [184, 0]
